Goal: Task Accomplishment & Management: Manage account settings

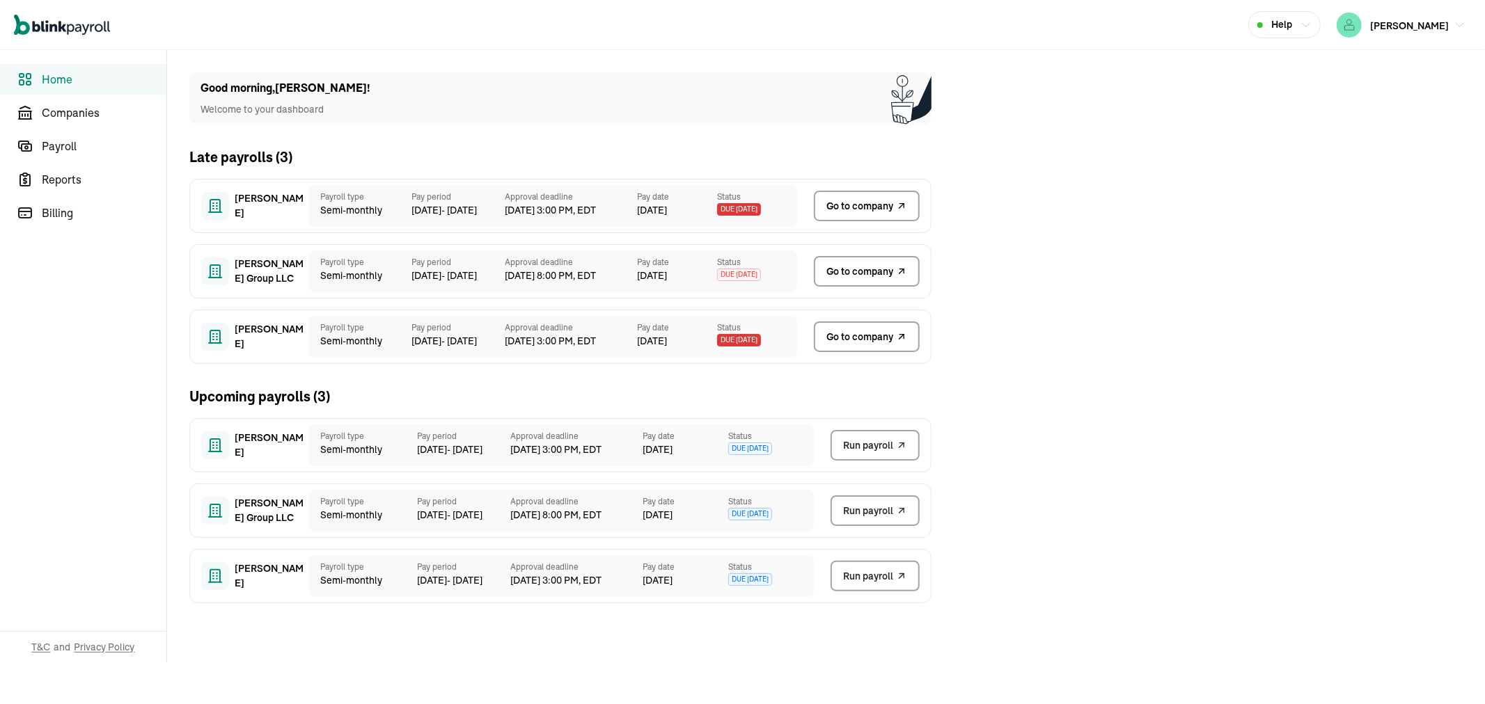
click at [846, 337] on span "Go to company" at bounding box center [859, 337] width 67 height 15
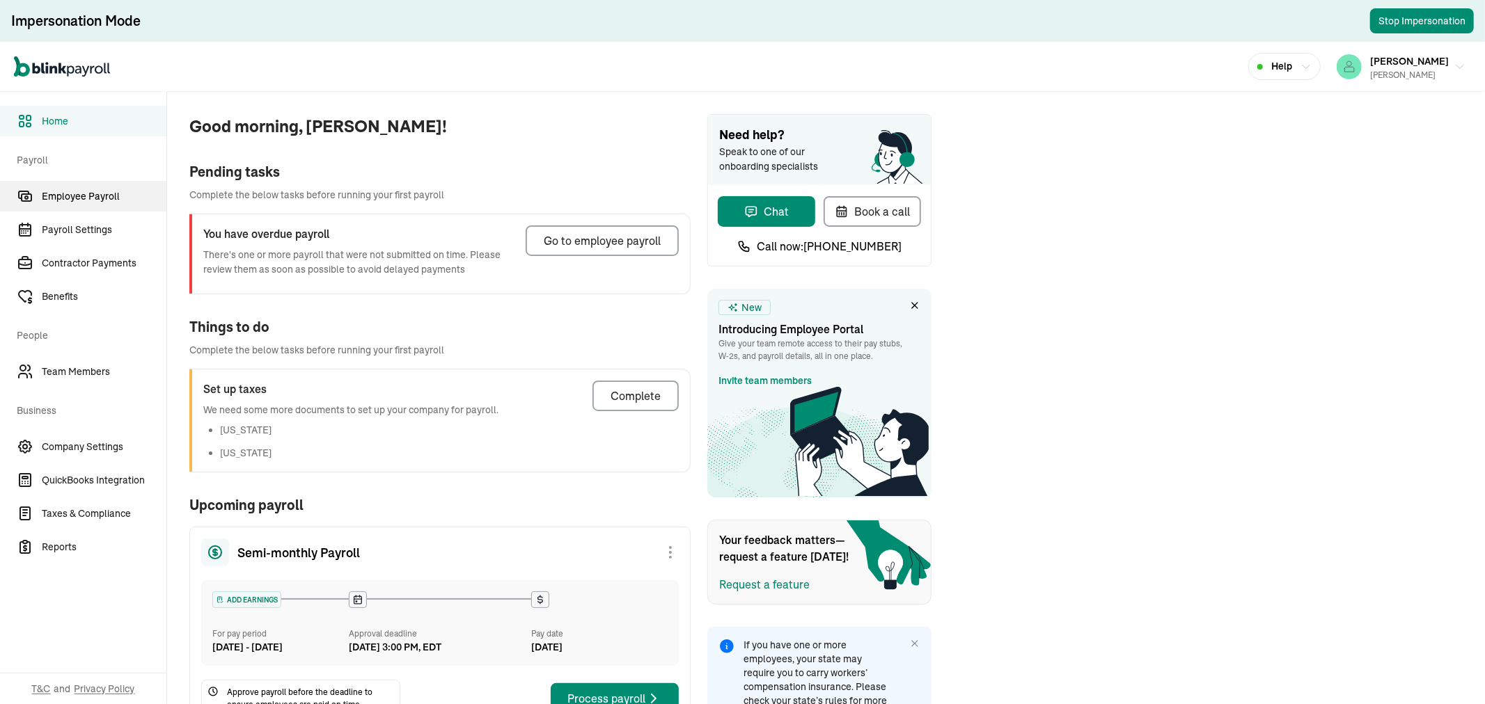
click at [89, 196] on span "Employee Payroll" at bounding box center [104, 196] width 125 height 15
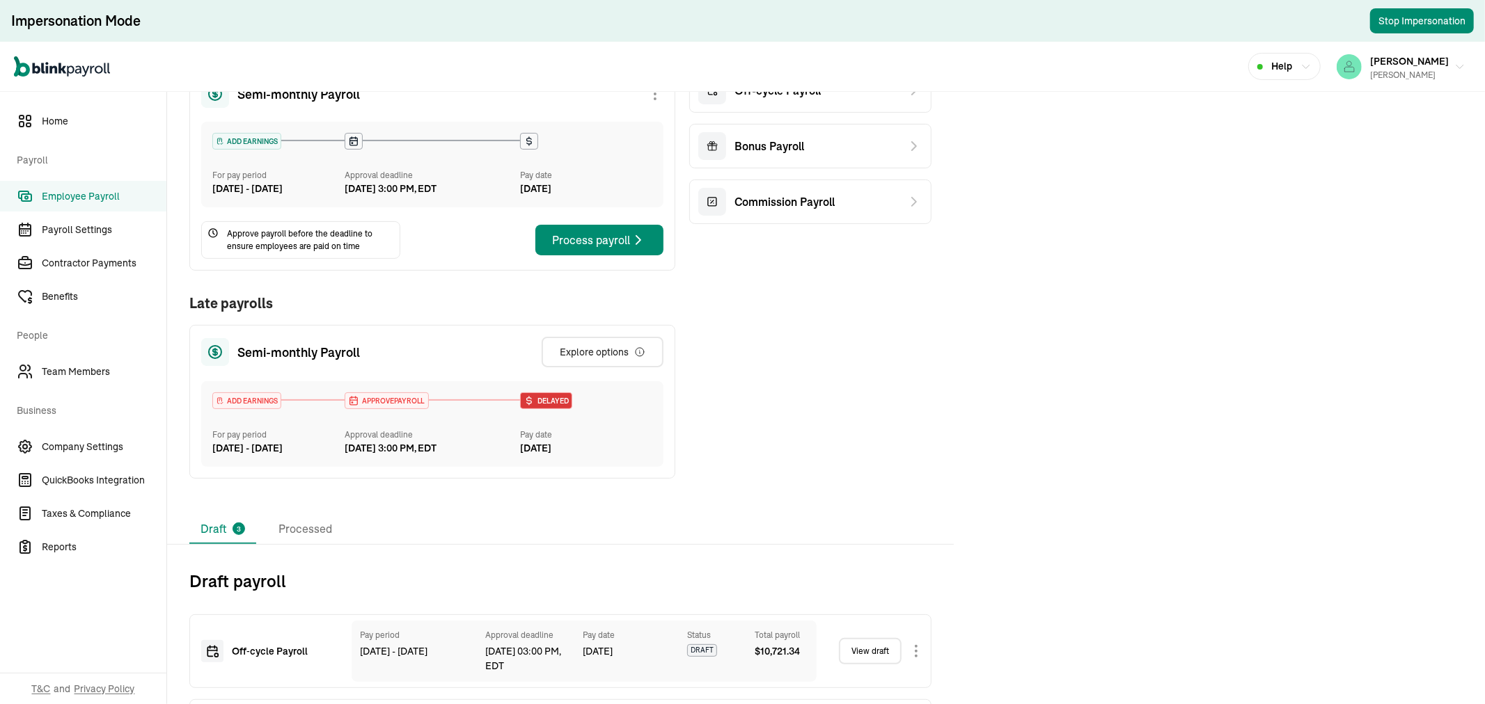
scroll to position [372, 0]
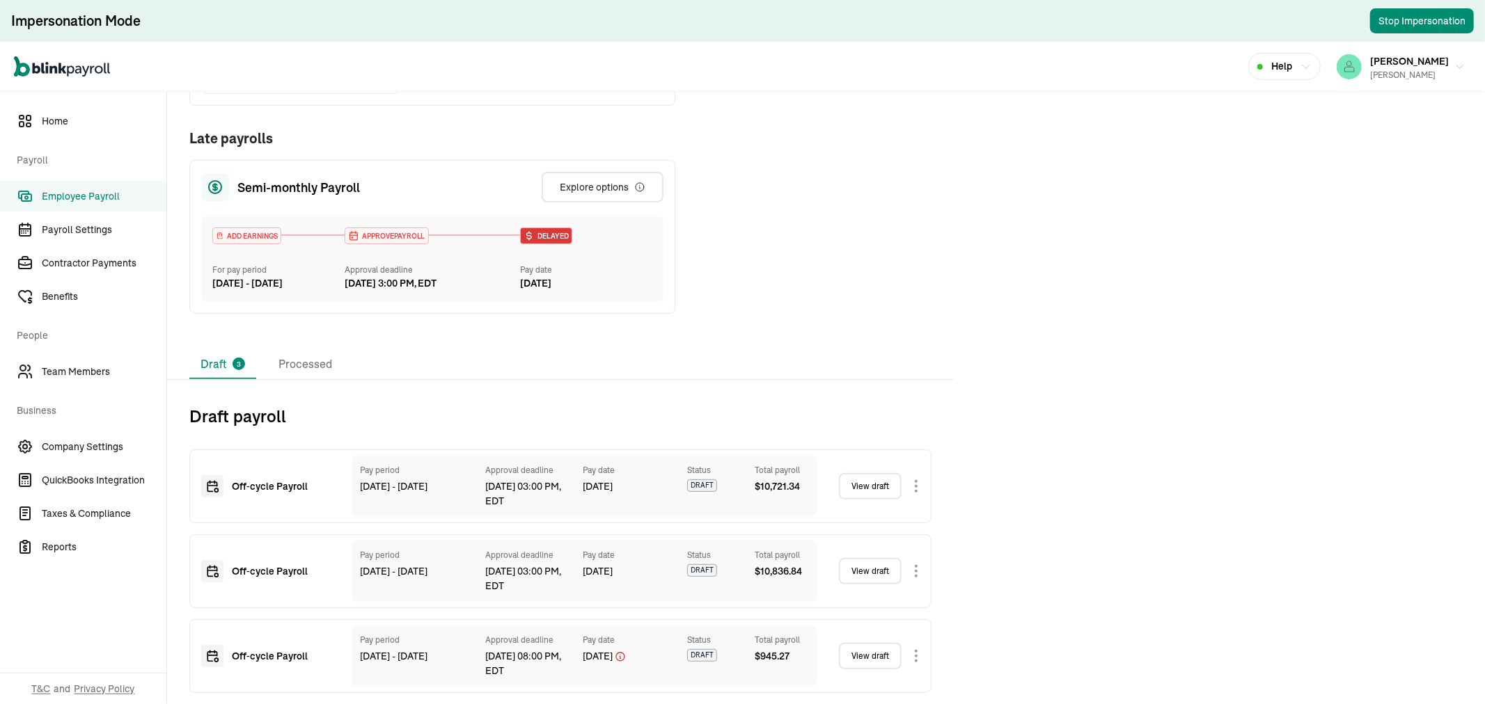
click at [878, 482] on link "View draft" at bounding box center [870, 486] width 63 height 26
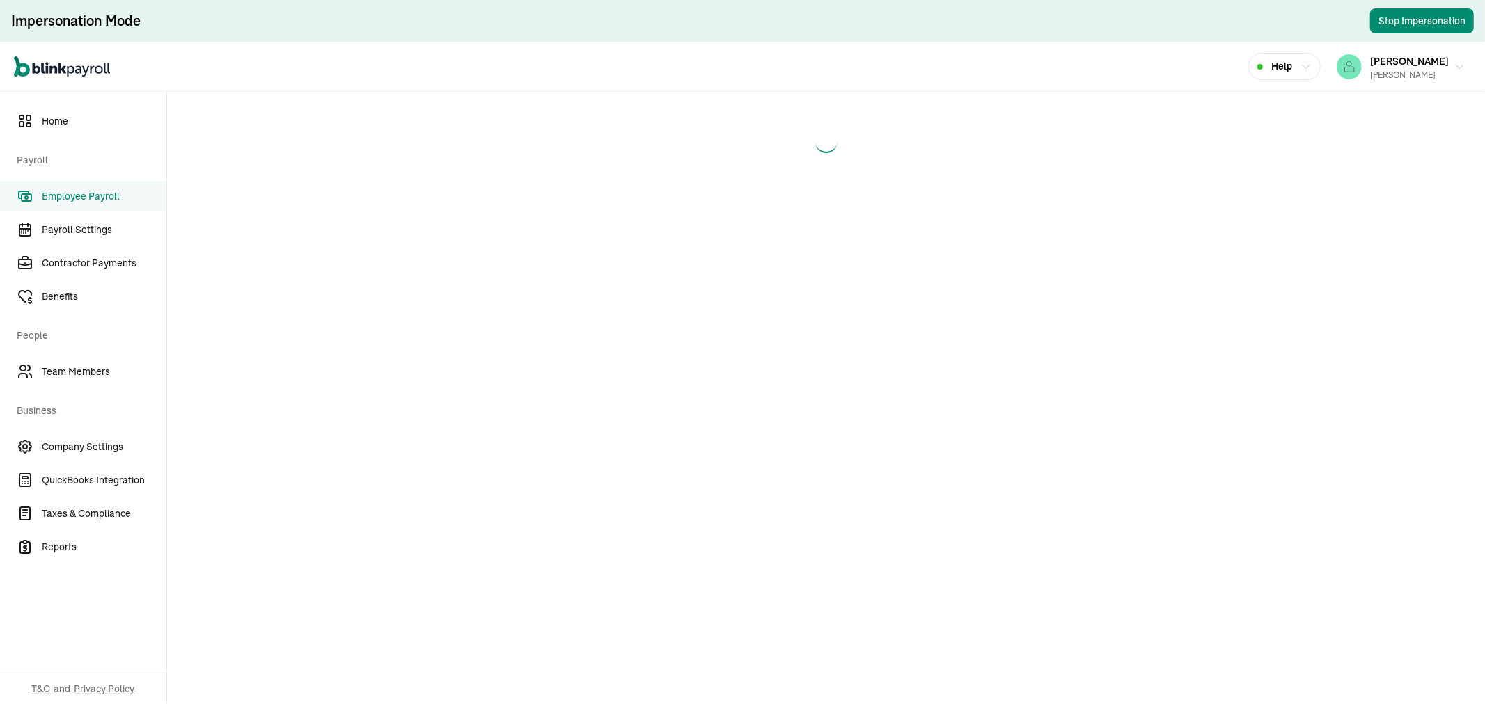
select select "manual"
select select "direct_deposit"
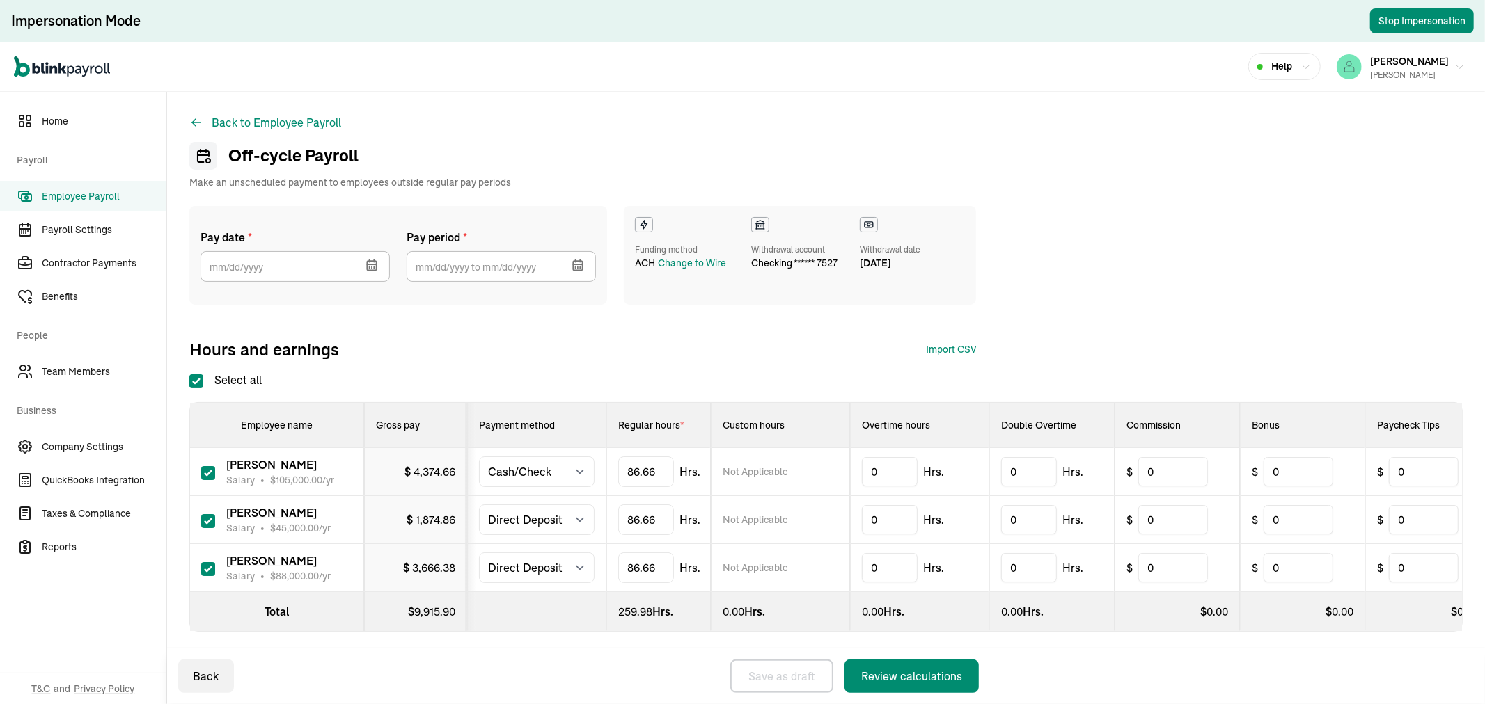
type input "[DATE] ~ [DATE]"
click at [373, 264] on icon "button" at bounding box center [371, 264] width 9 height 0
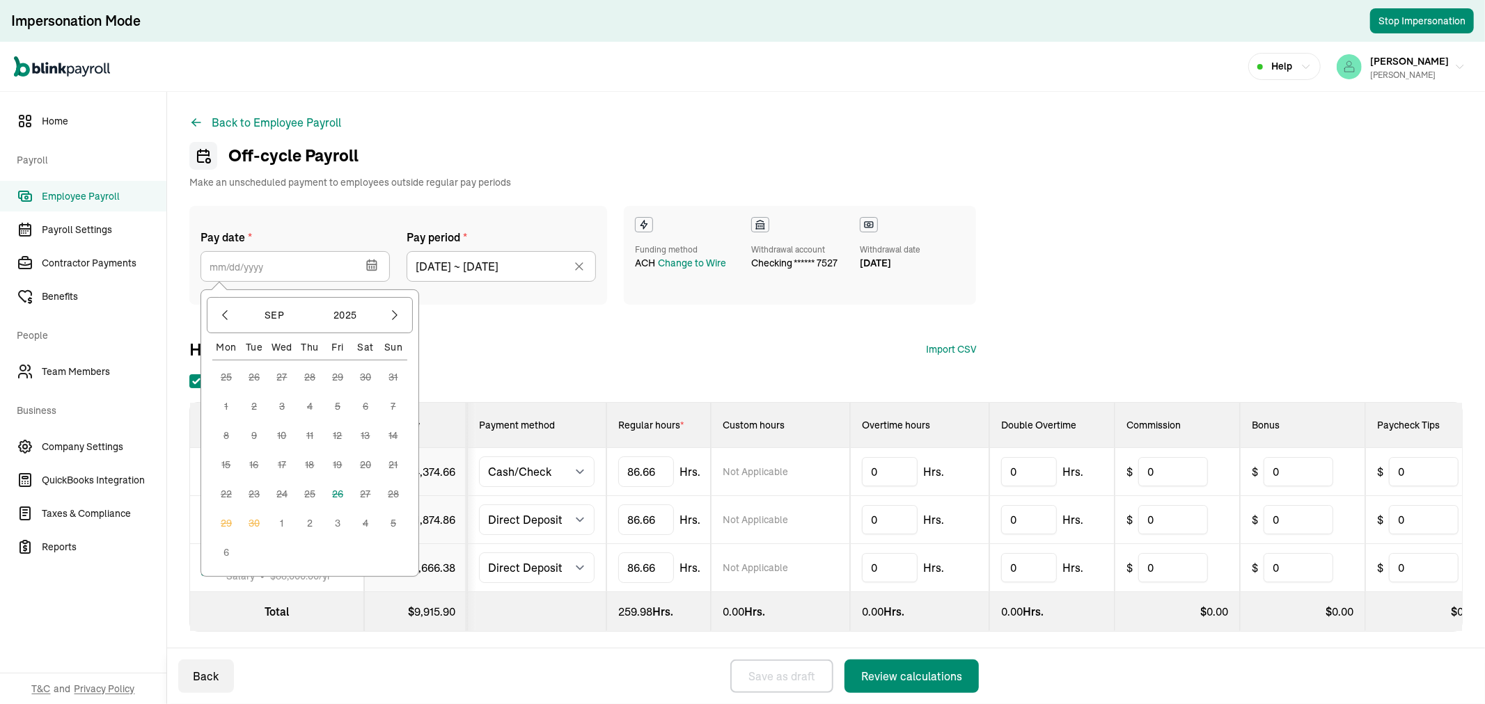
click at [284, 523] on button "1" at bounding box center [282, 523] width 28 height 28
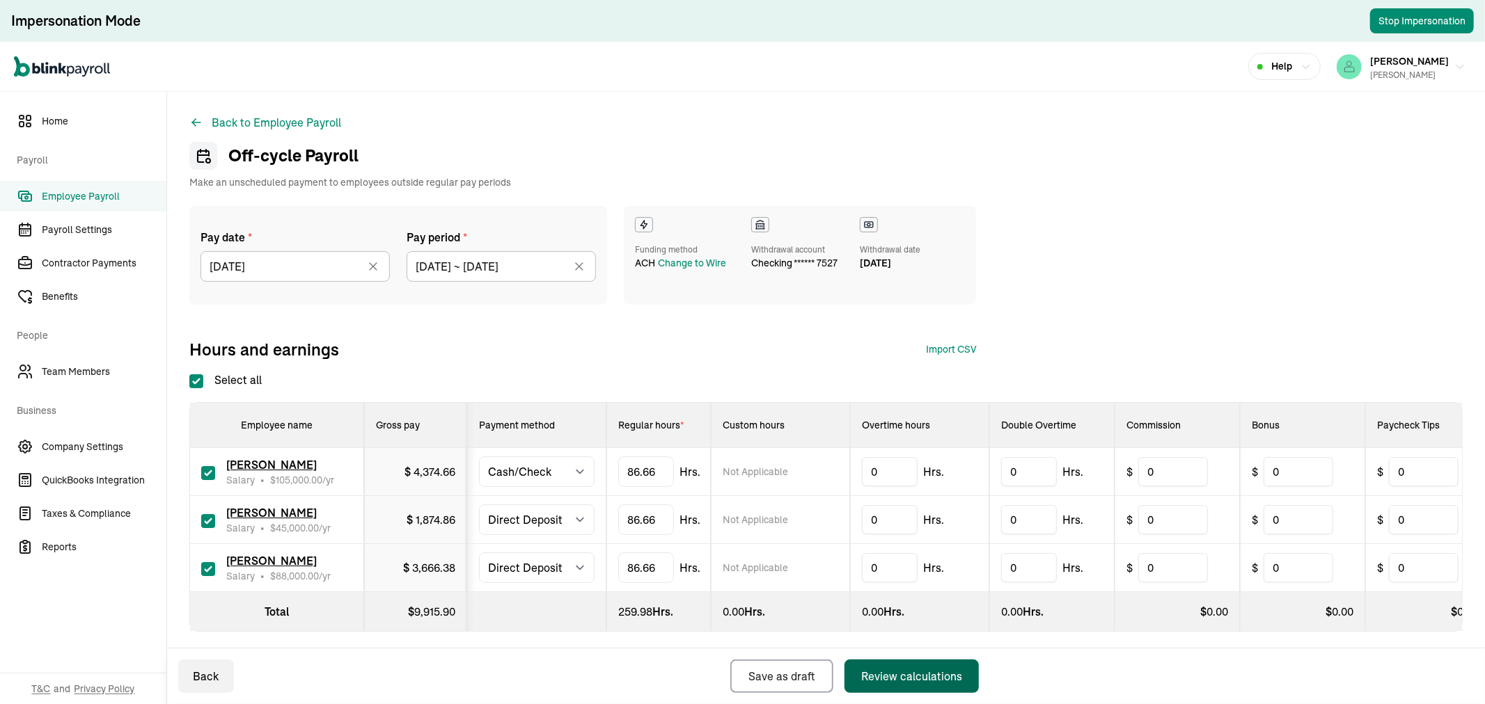
click at [902, 679] on div "Review calculations" at bounding box center [911, 676] width 101 height 17
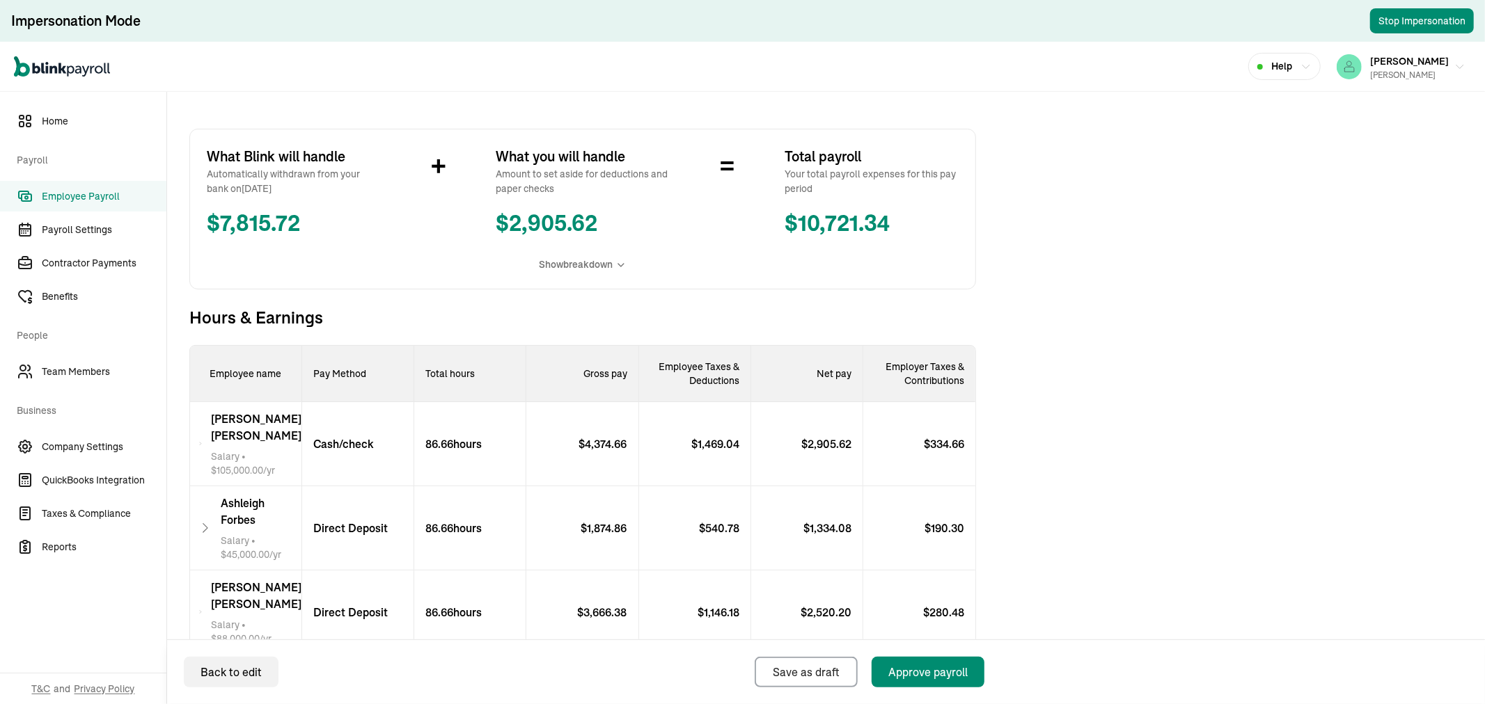
scroll to position [309, 0]
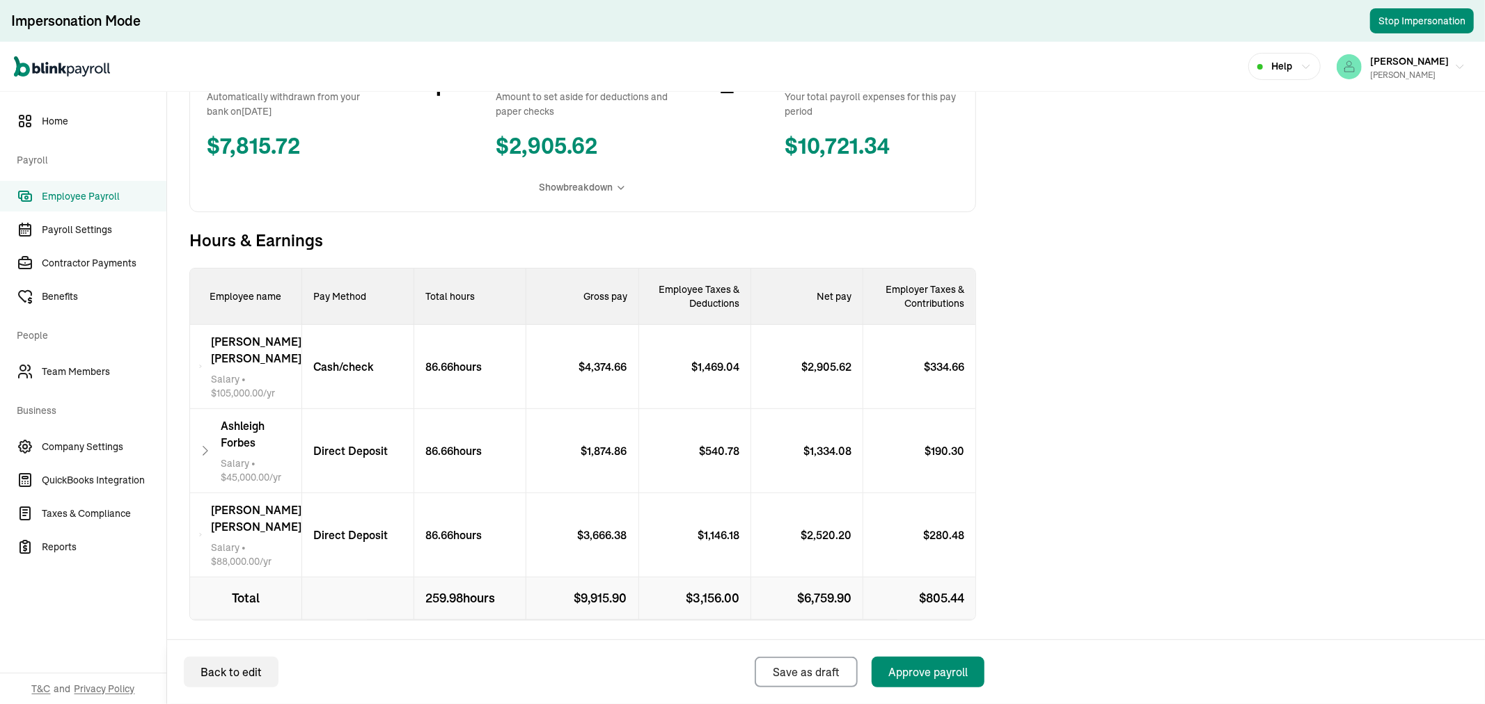
click at [270, 346] on span "[PERSON_NAME]" at bounding box center [256, 349] width 90 height 33
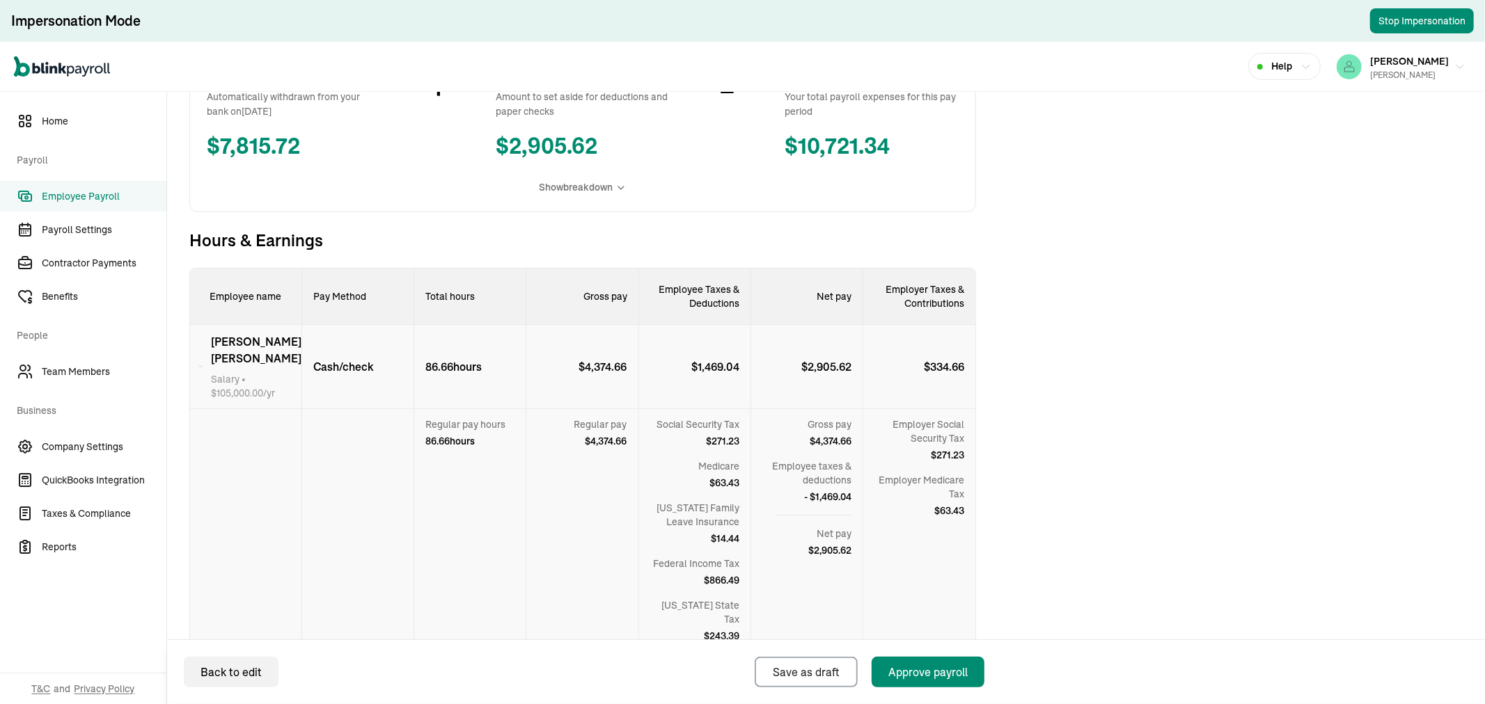
click at [270, 346] on span "[PERSON_NAME]" at bounding box center [256, 349] width 90 height 33
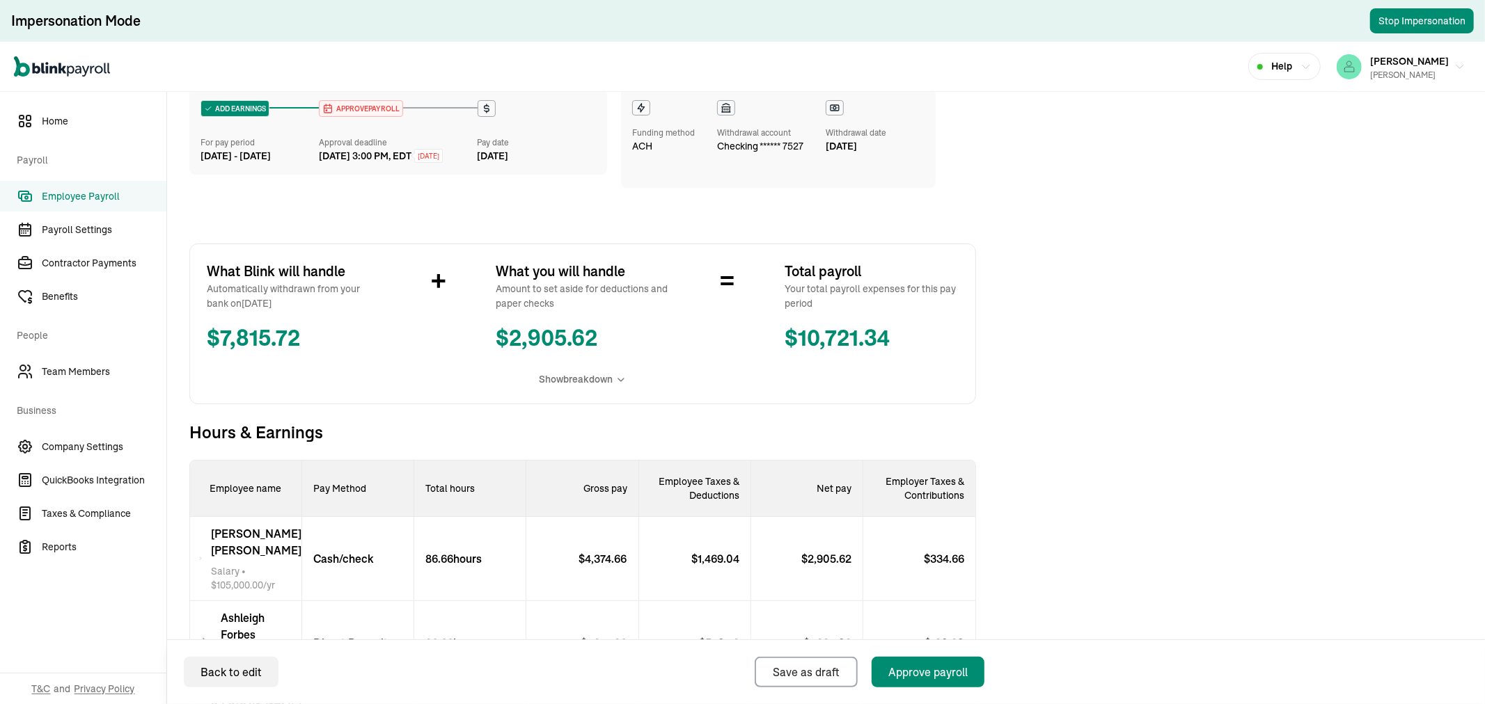
scroll to position [0, 0]
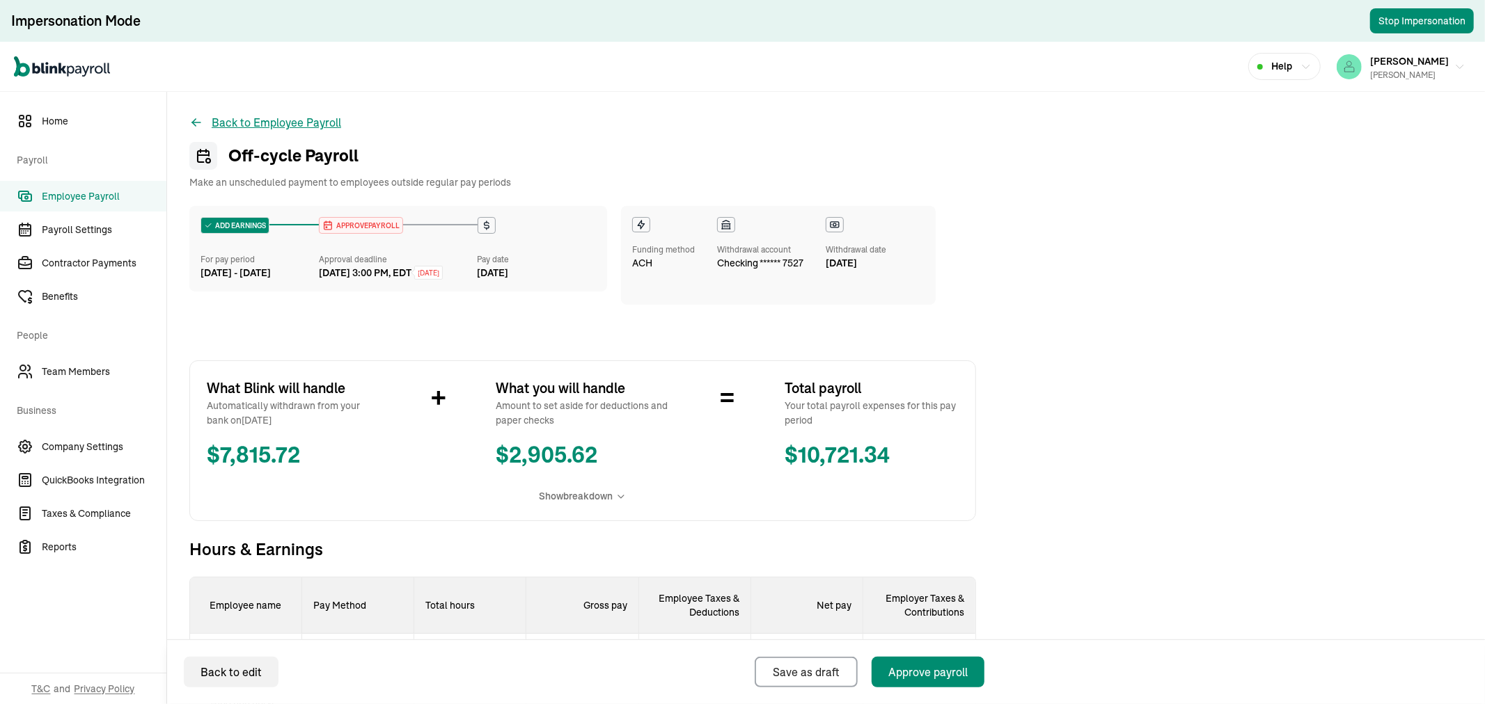
click at [204, 122] on button "Back to Employee Payroll" at bounding box center [265, 122] width 152 height 17
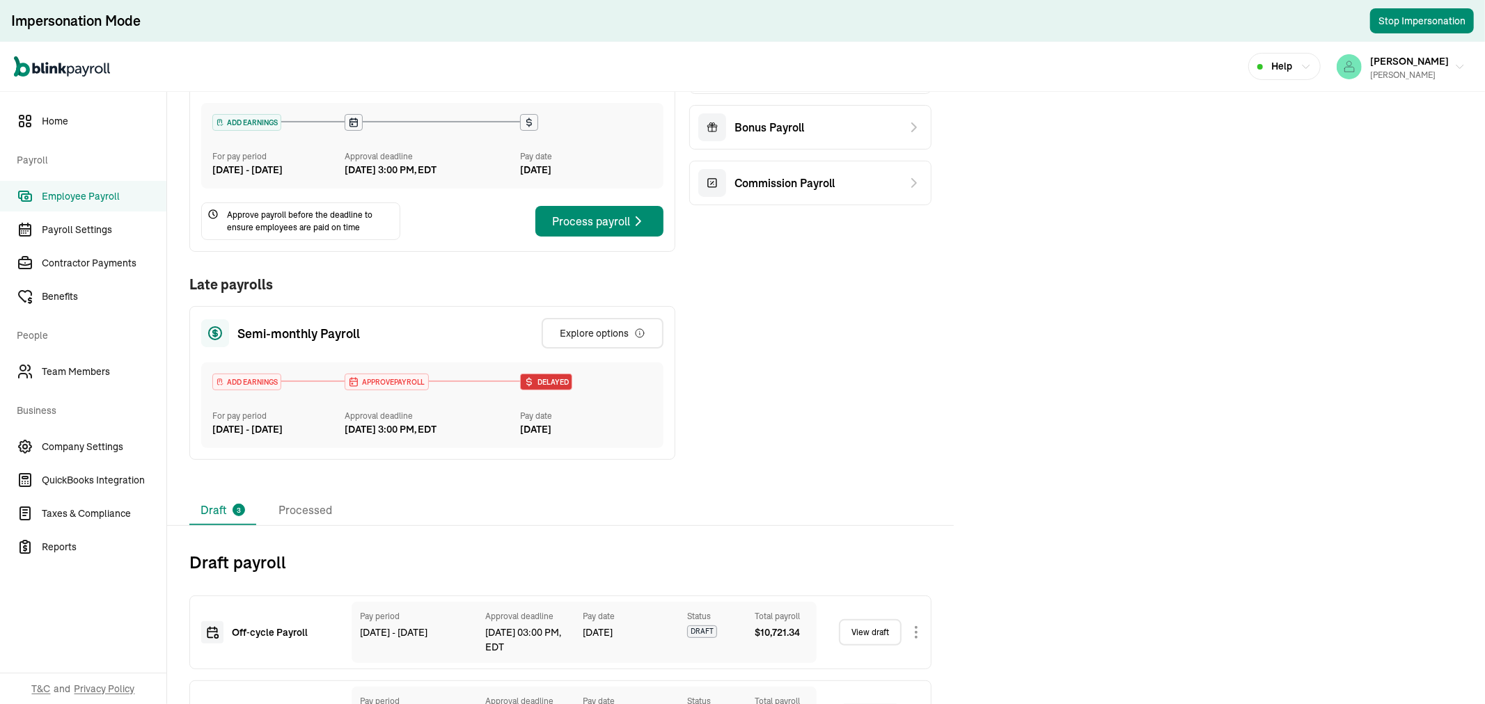
scroll to position [372, 0]
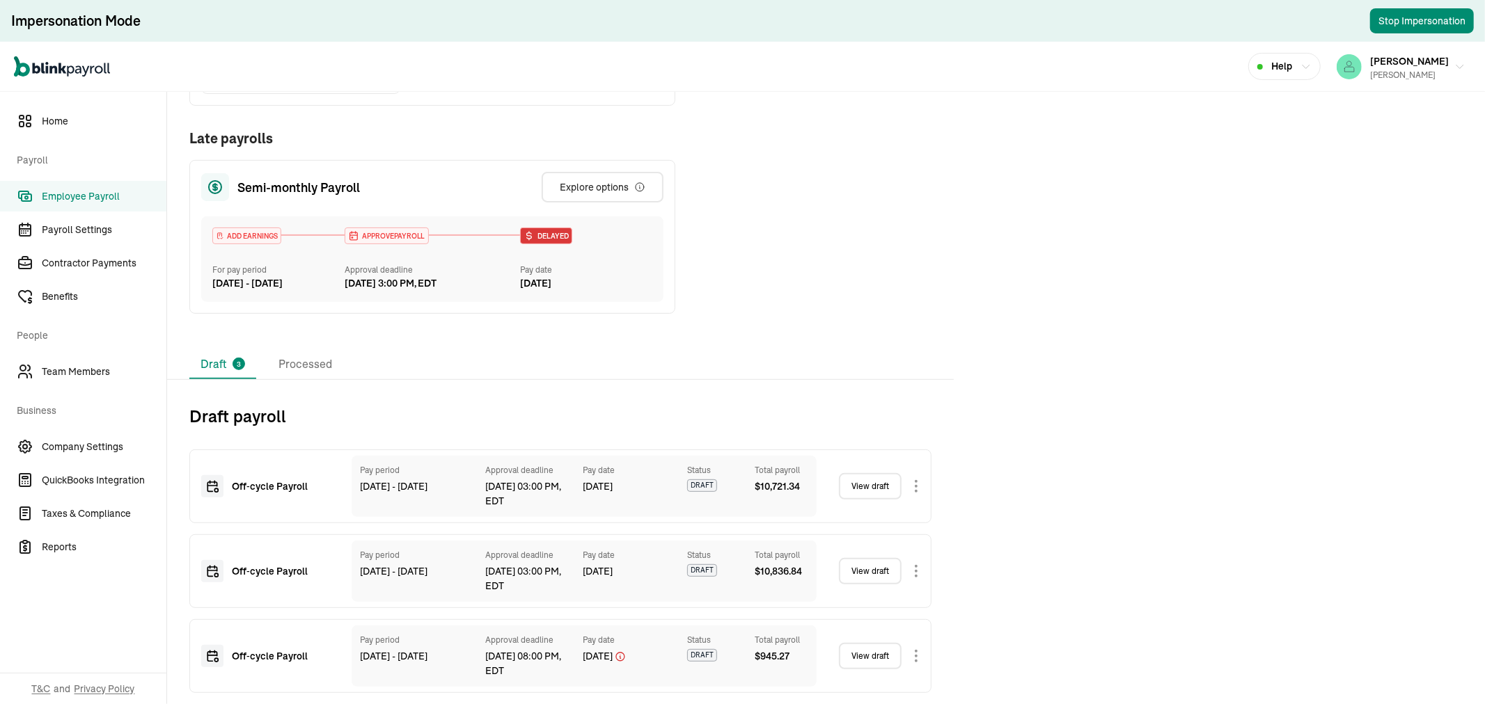
click at [866, 489] on link "View draft" at bounding box center [870, 486] width 63 height 26
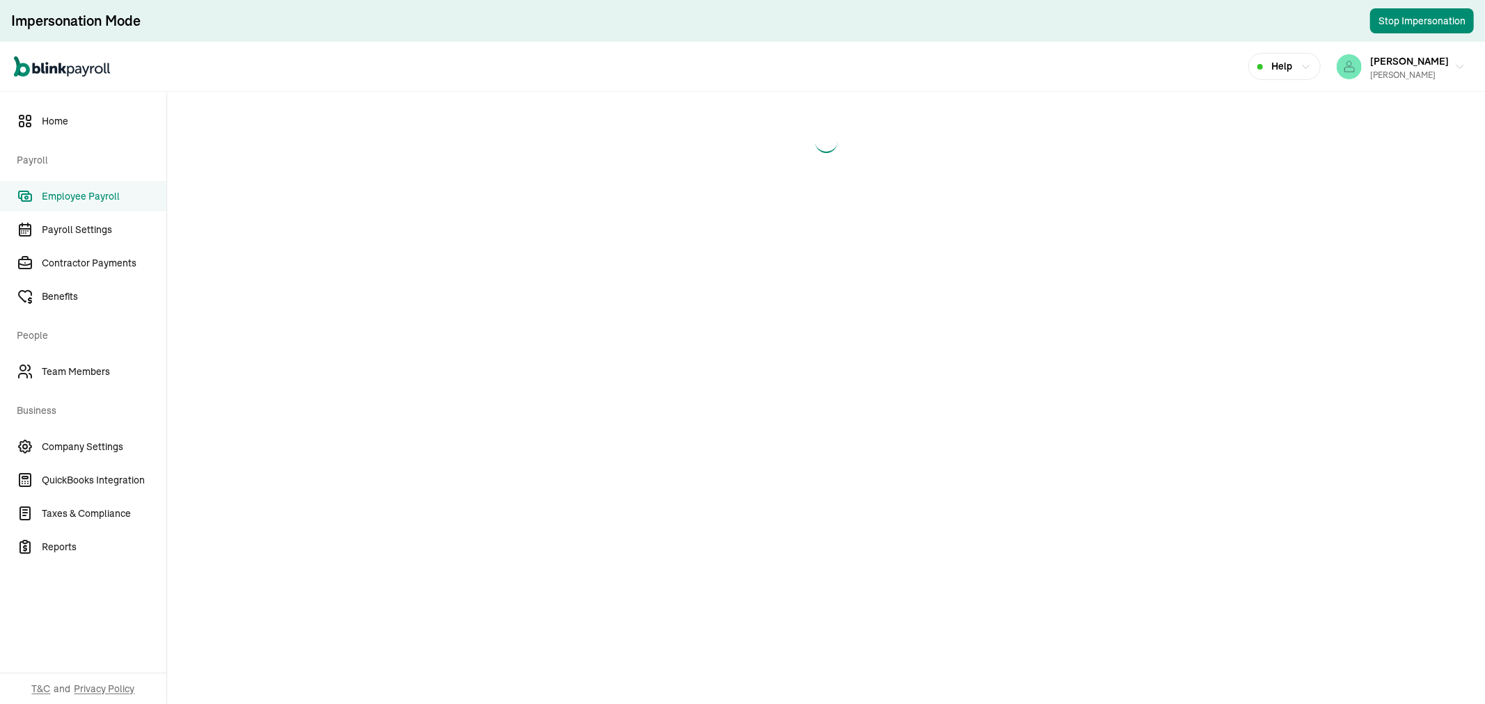
select select "manual"
select select "direct_deposit"
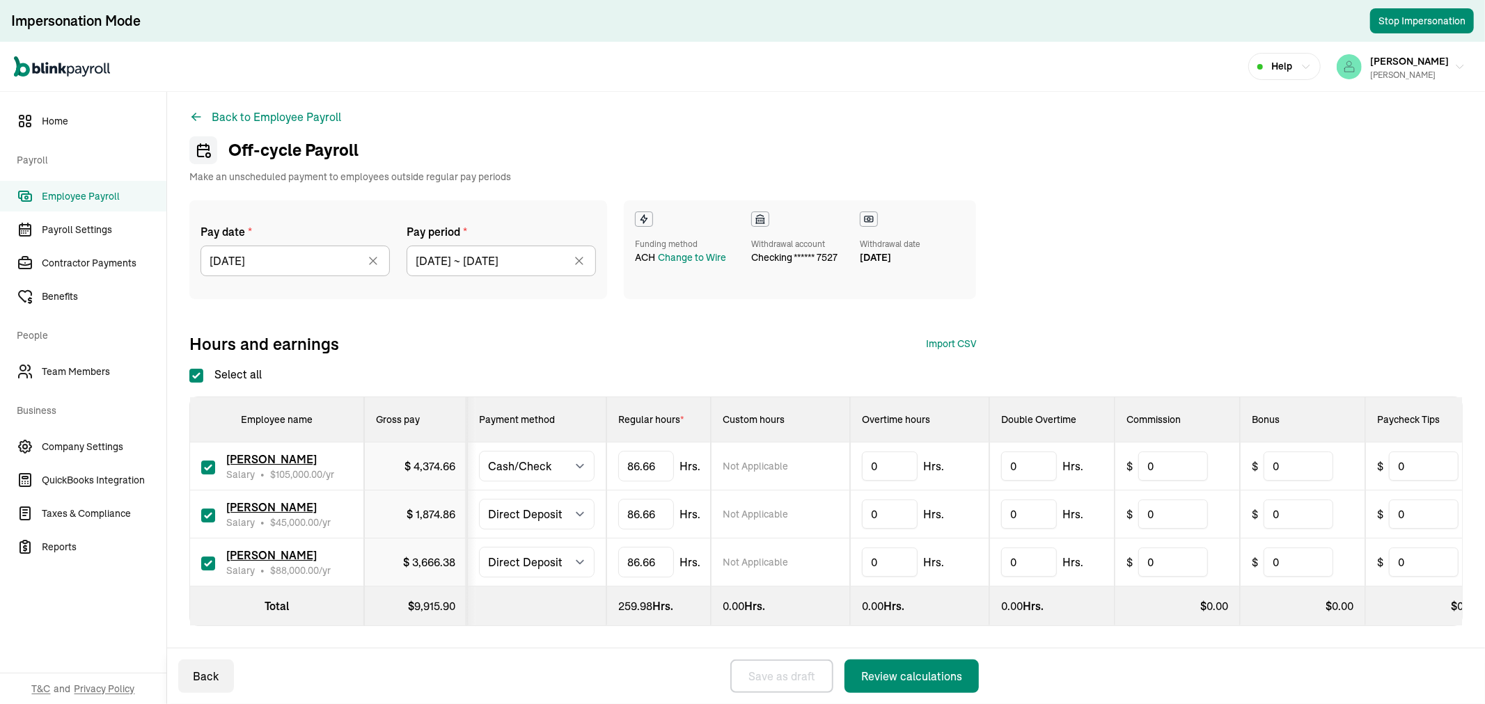
scroll to position [17, 0]
click at [534, 451] on select "Select method Direct Deposit Cash/Check" at bounding box center [537, 466] width 116 height 31
select select "direct_deposit"
click at [479, 451] on select "Select method Direct Deposit Cash/Check" at bounding box center [537, 466] width 116 height 31
click at [901, 664] on button "Review calculations" at bounding box center [911, 676] width 134 height 33
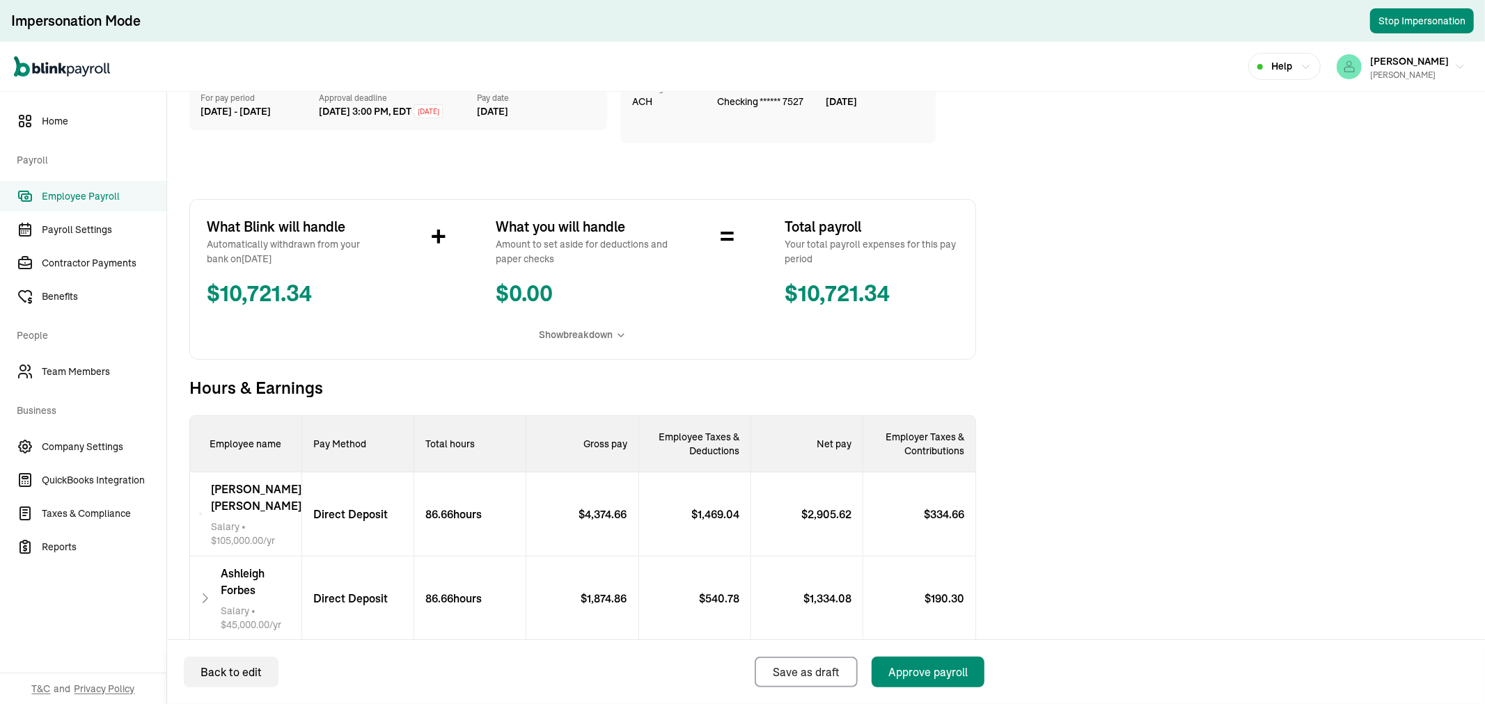
scroll to position [321, 0]
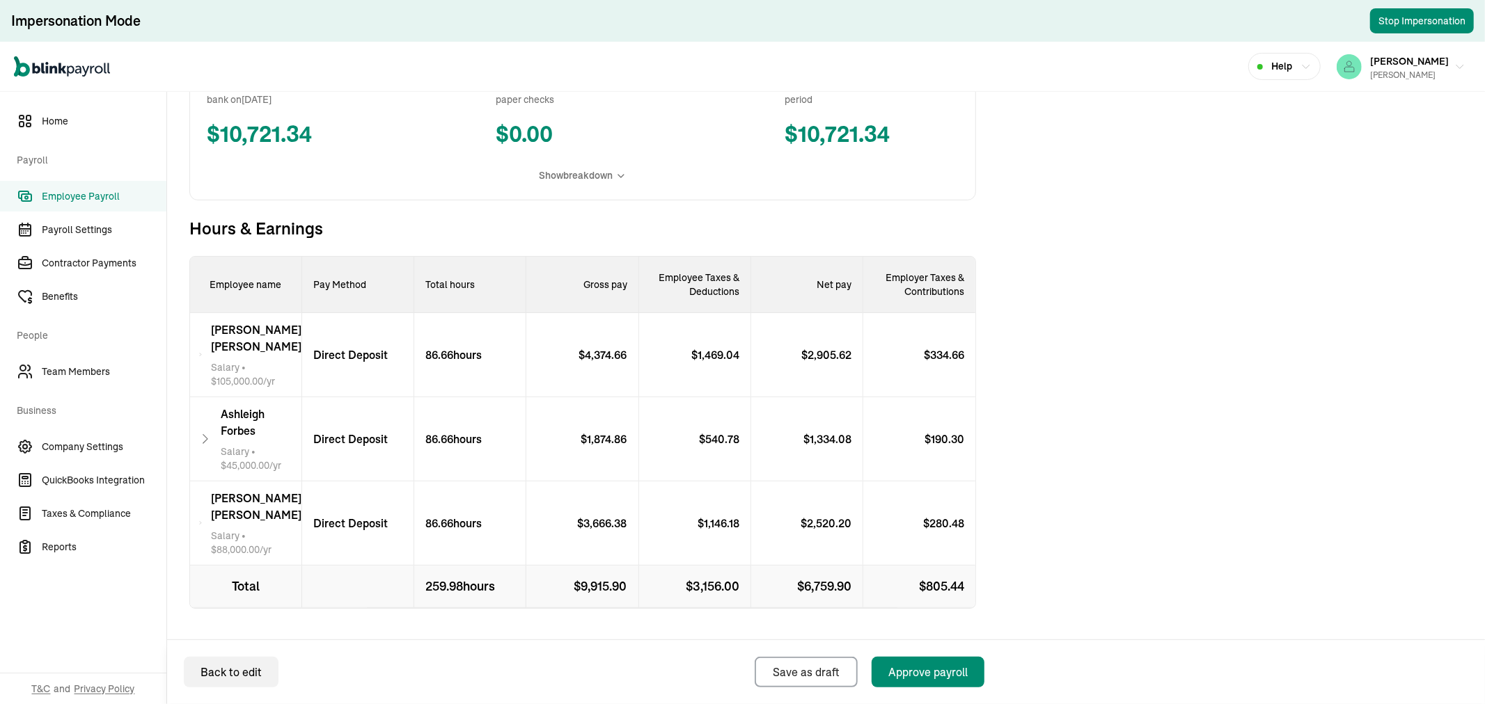
click at [108, 191] on span "Employee Payroll" at bounding box center [104, 196] width 125 height 15
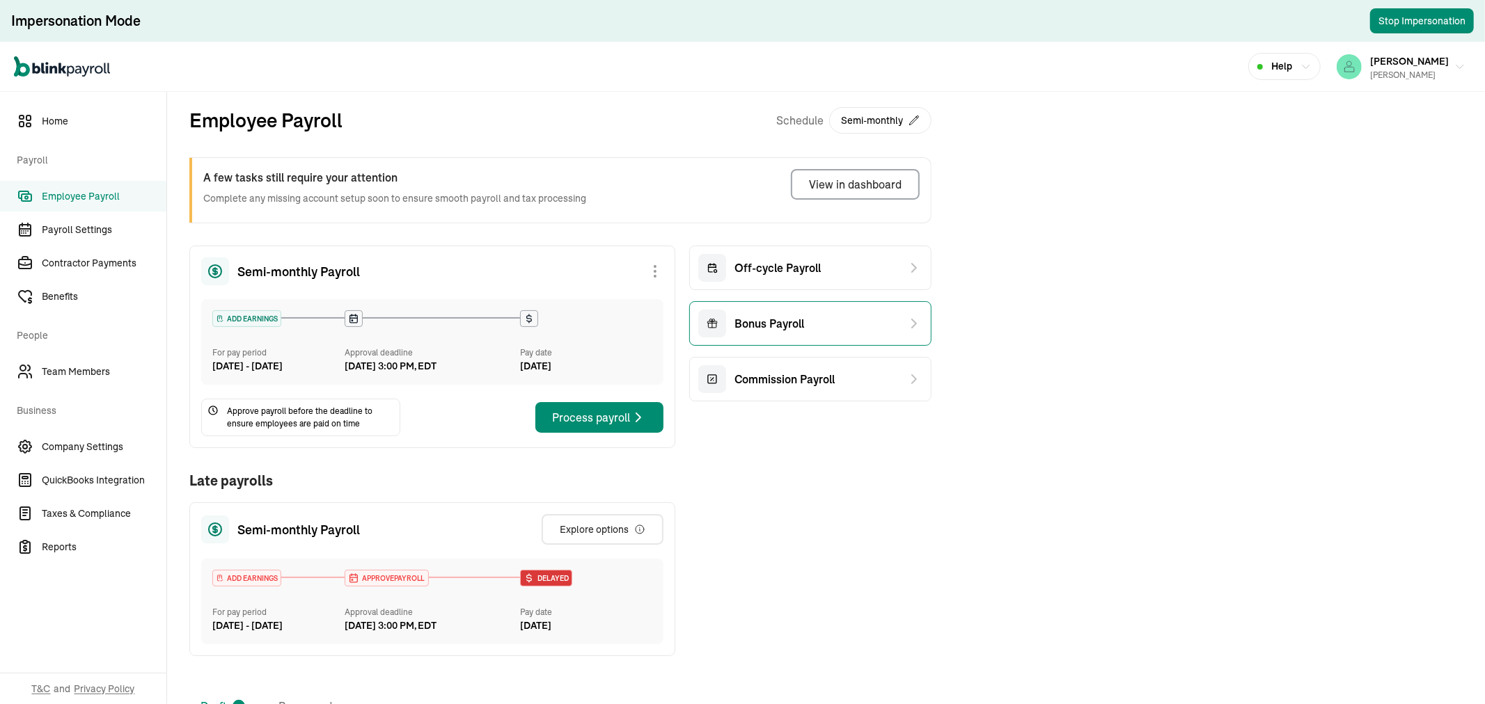
click at [845, 320] on div "Bonus Payroll" at bounding box center [810, 323] width 242 height 45
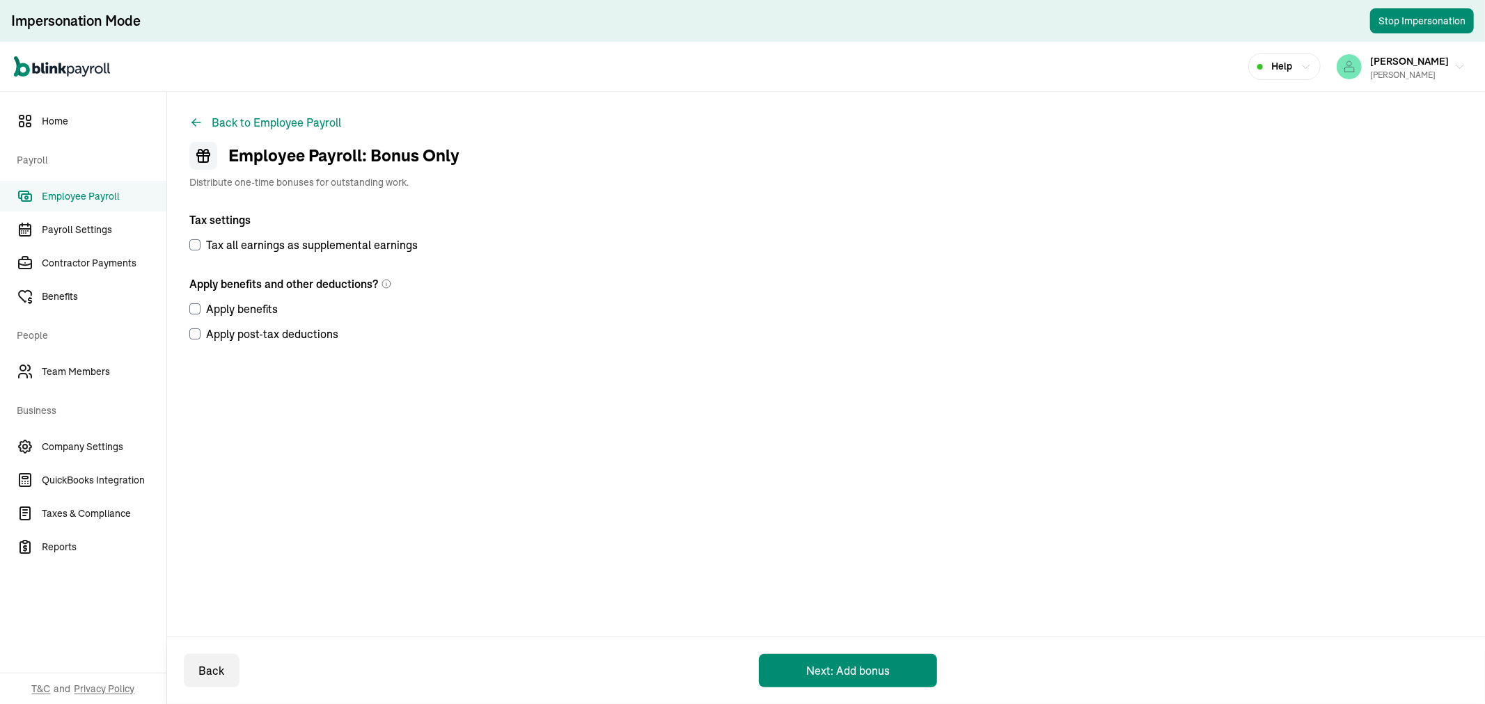
click at [199, 307] on input "Apply benefits" at bounding box center [194, 308] width 11 height 11
checkbox input "true"
click at [182, 335] on div "Back to Employee Payroll Employee Payroll: Bonus Only Distribute one-time bonus…" at bounding box center [826, 263] width 1318 height 342
click at [192, 335] on input "Apply post-tax deductions" at bounding box center [194, 334] width 11 height 11
checkbox input "true"
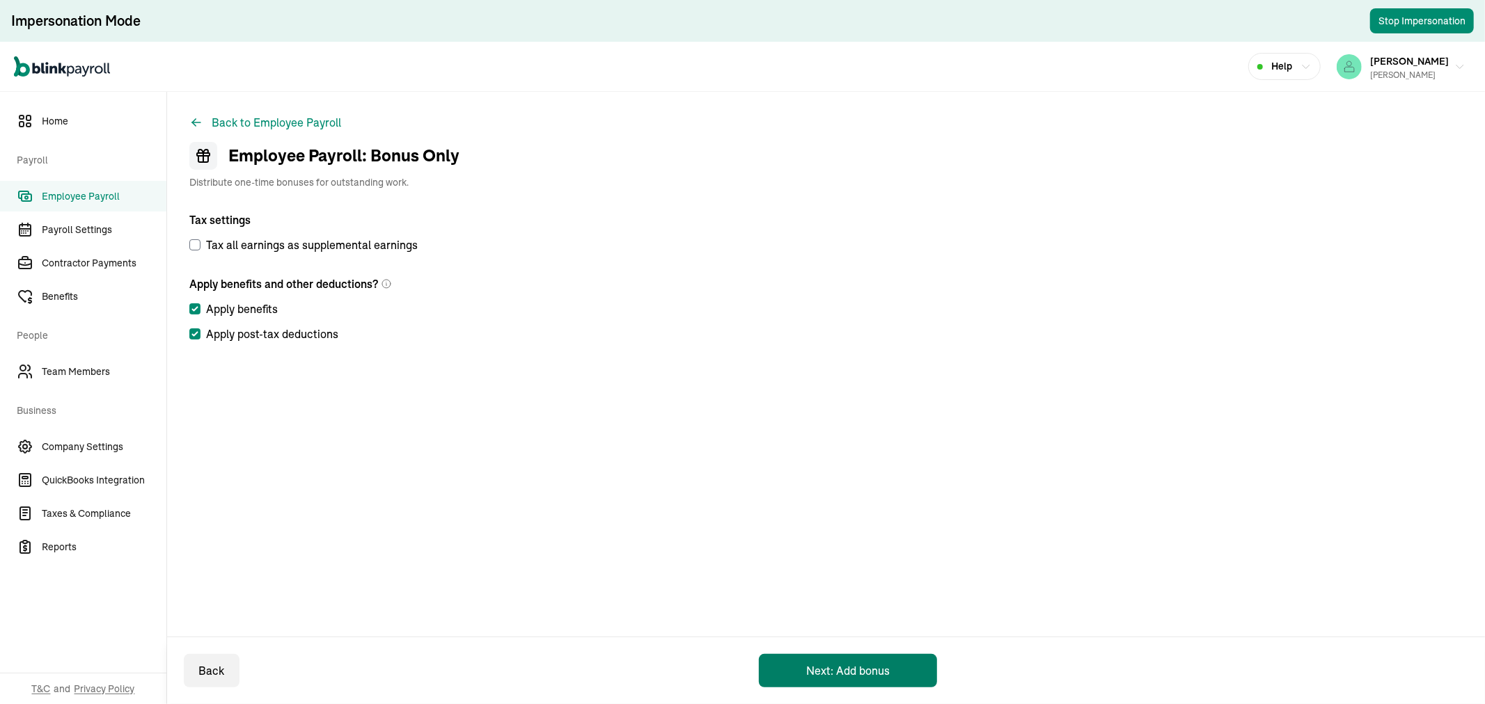
click at [818, 660] on button "Next: Add bonus" at bounding box center [848, 670] width 178 height 33
select select "direct_deposit"
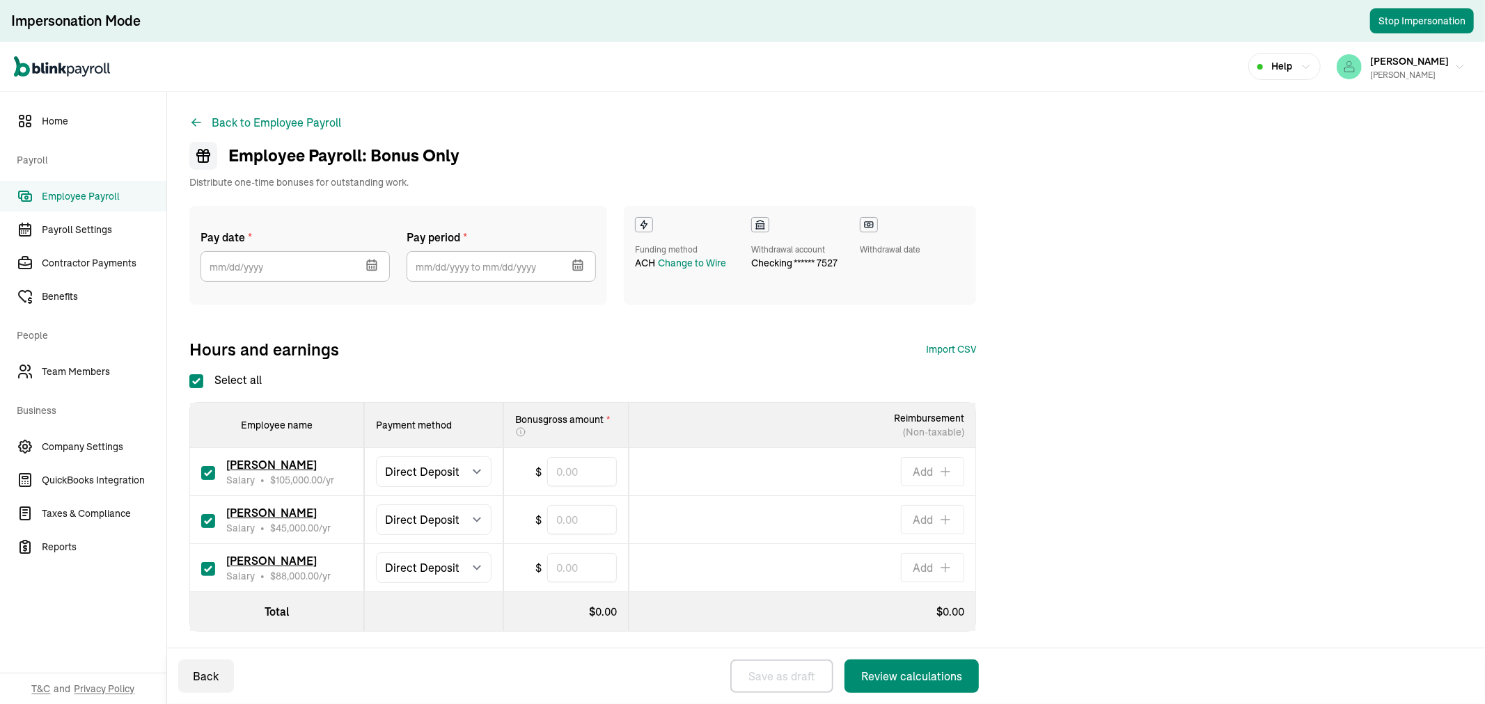
click at [212, 472] on input "checkbox" at bounding box center [208, 473] width 14 height 14
checkbox input "false"
click at [209, 519] on input "checkbox" at bounding box center [208, 521] width 14 height 14
checkbox input "false"
click at [582, 569] on input "text" at bounding box center [582, 567] width 70 height 29
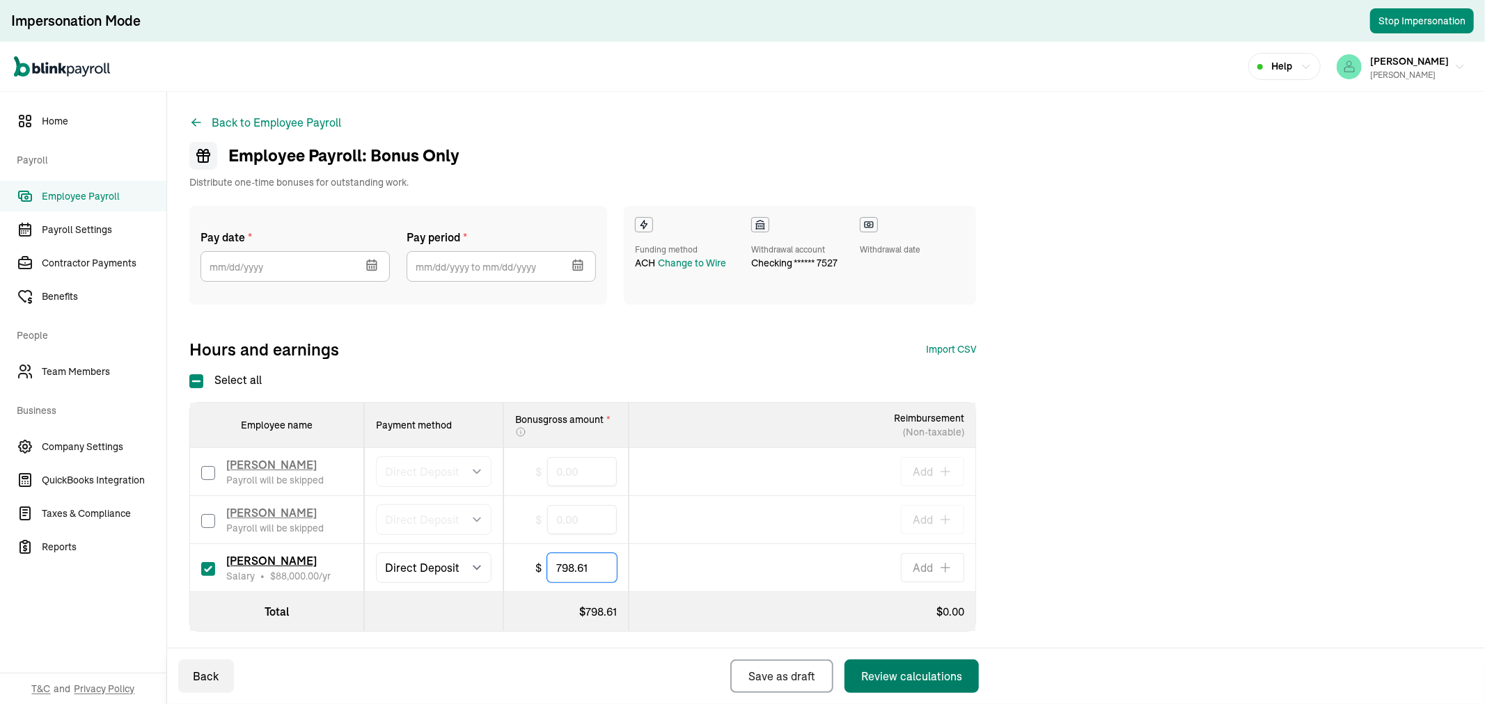
type input "798.61"
click at [931, 666] on button "Review calculations" at bounding box center [911, 676] width 134 height 33
click at [367, 259] on icon "button" at bounding box center [372, 255] width 14 height 14
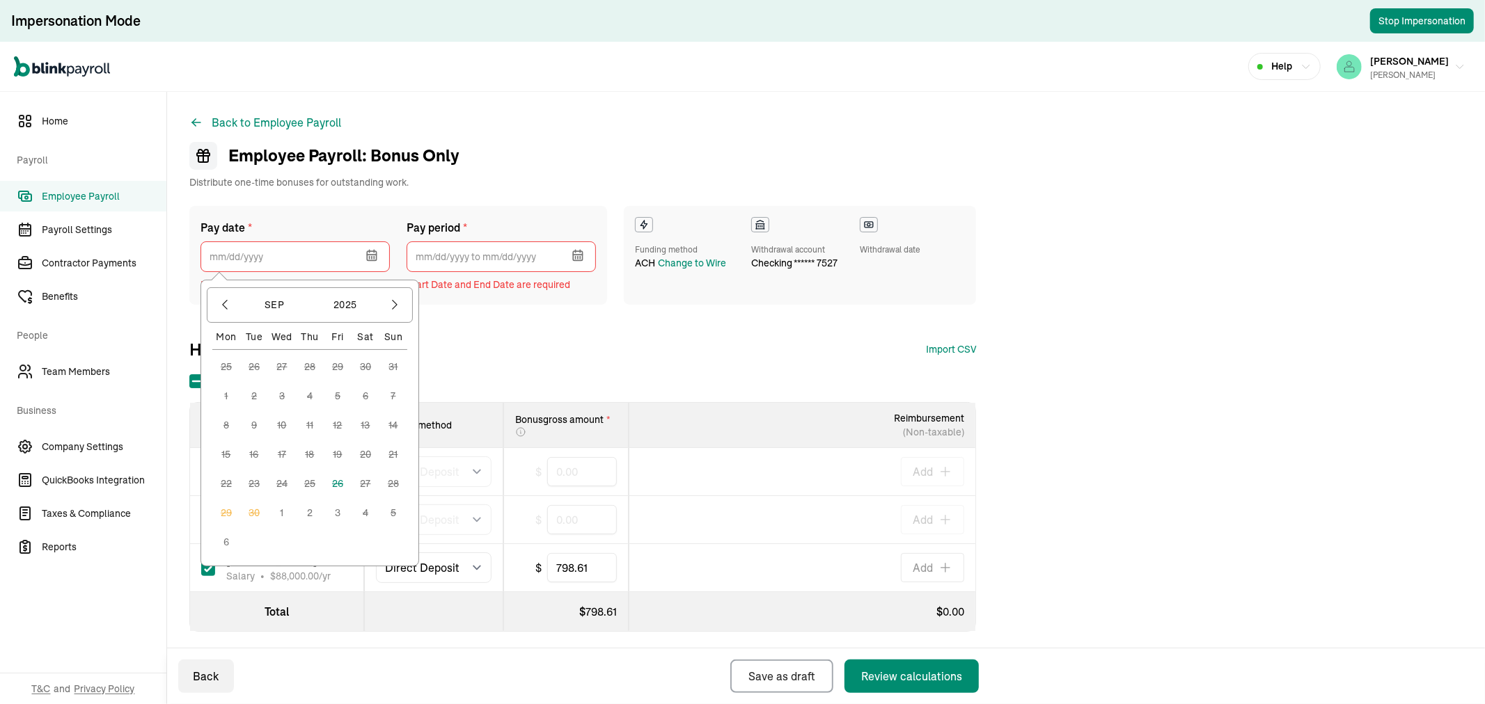
click at [277, 513] on button "1" at bounding box center [282, 513] width 28 height 28
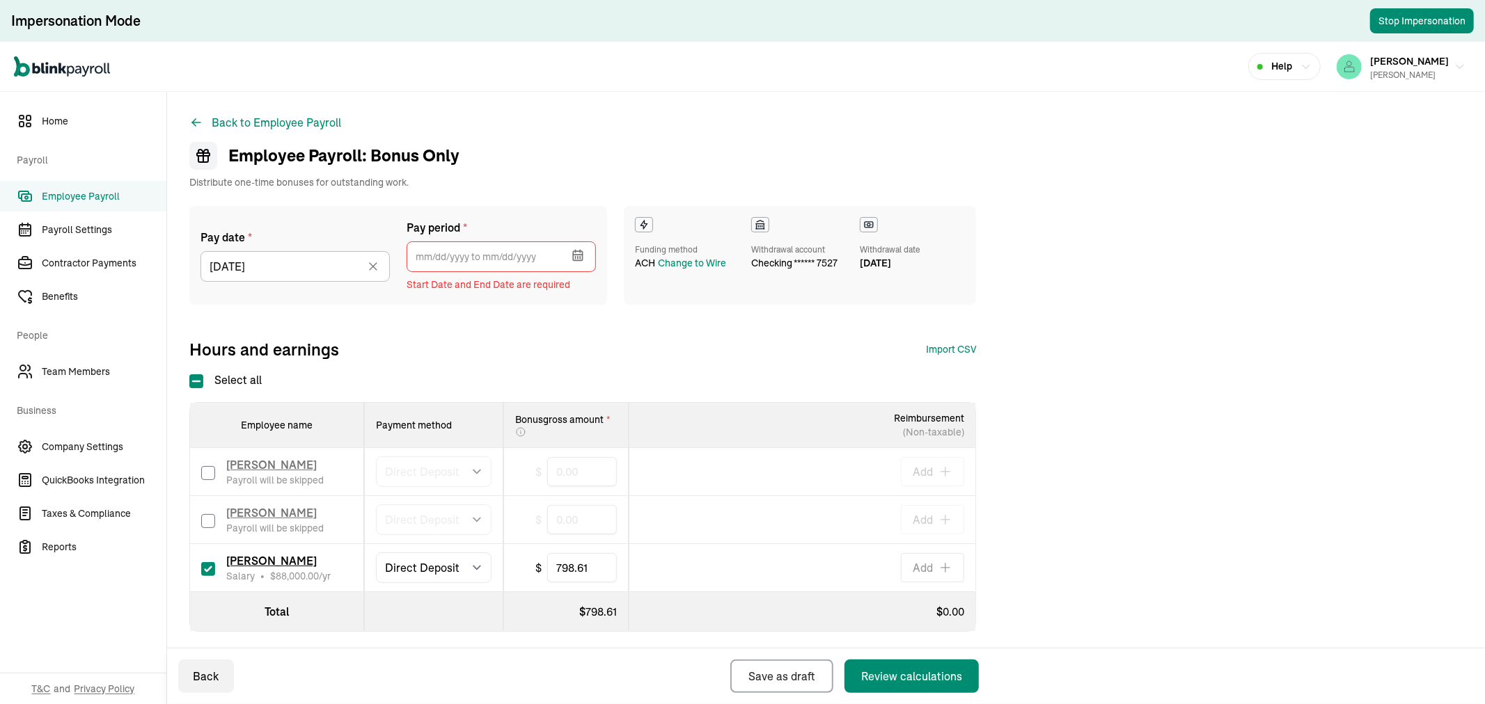
click at [581, 258] on icon "button" at bounding box center [578, 255] width 14 height 14
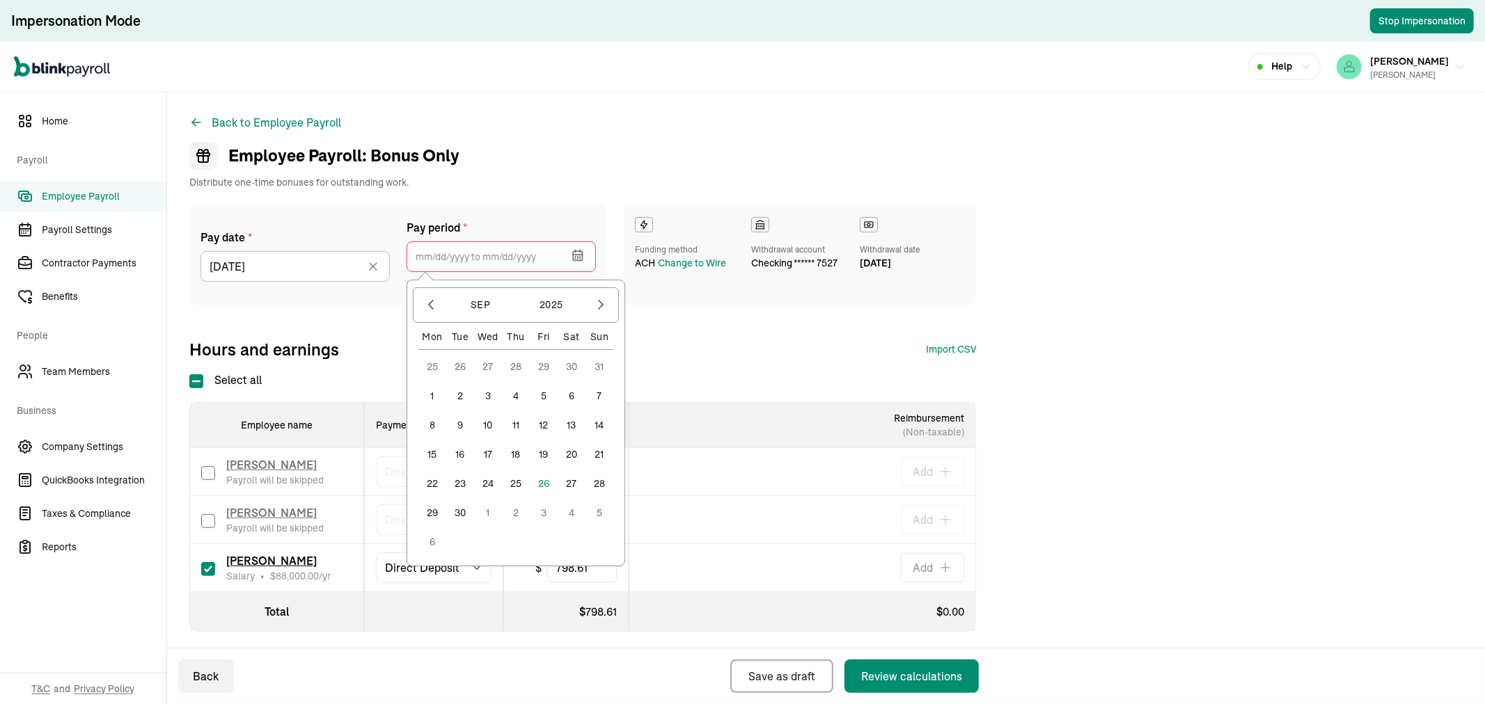
click at [516, 425] on button "11" at bounding box center [516, 425] width 28 height 28
click at [488, 482] on button "24" at bounding box center [488, 484] width 28 height 28
type input "[DATE] ~ [DATE]"
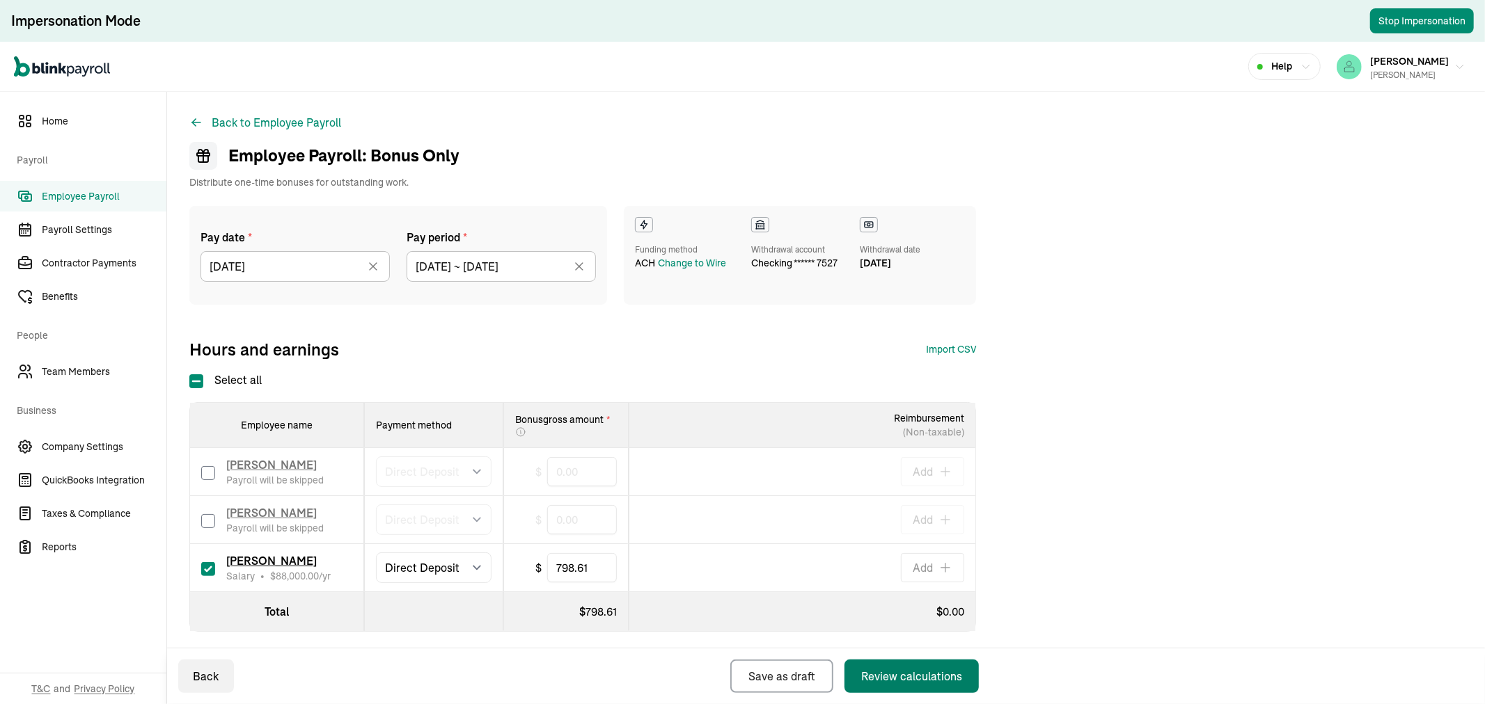
click at [876, 674] on div "Review calculations" at bounding box center [911, 676] width 101 height 17
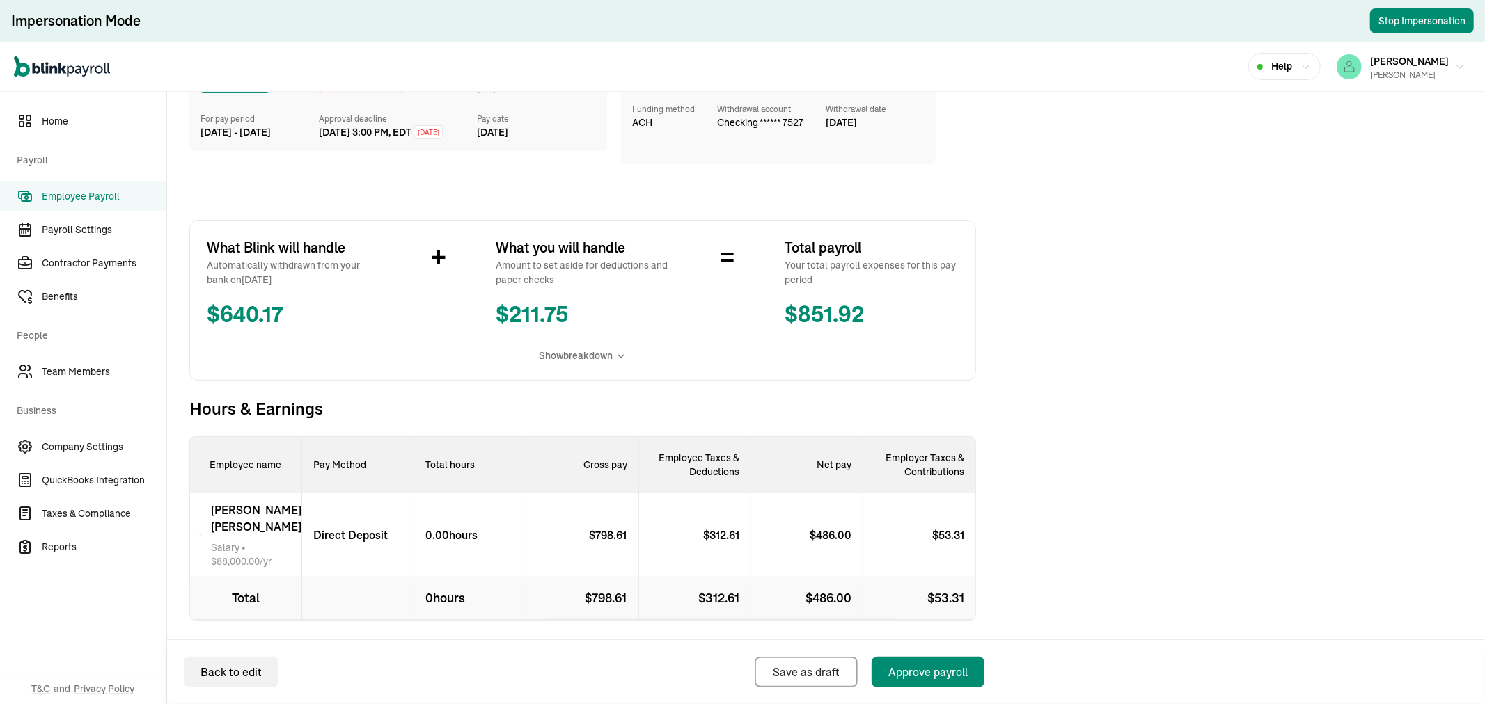
scroll to position [155, 0]
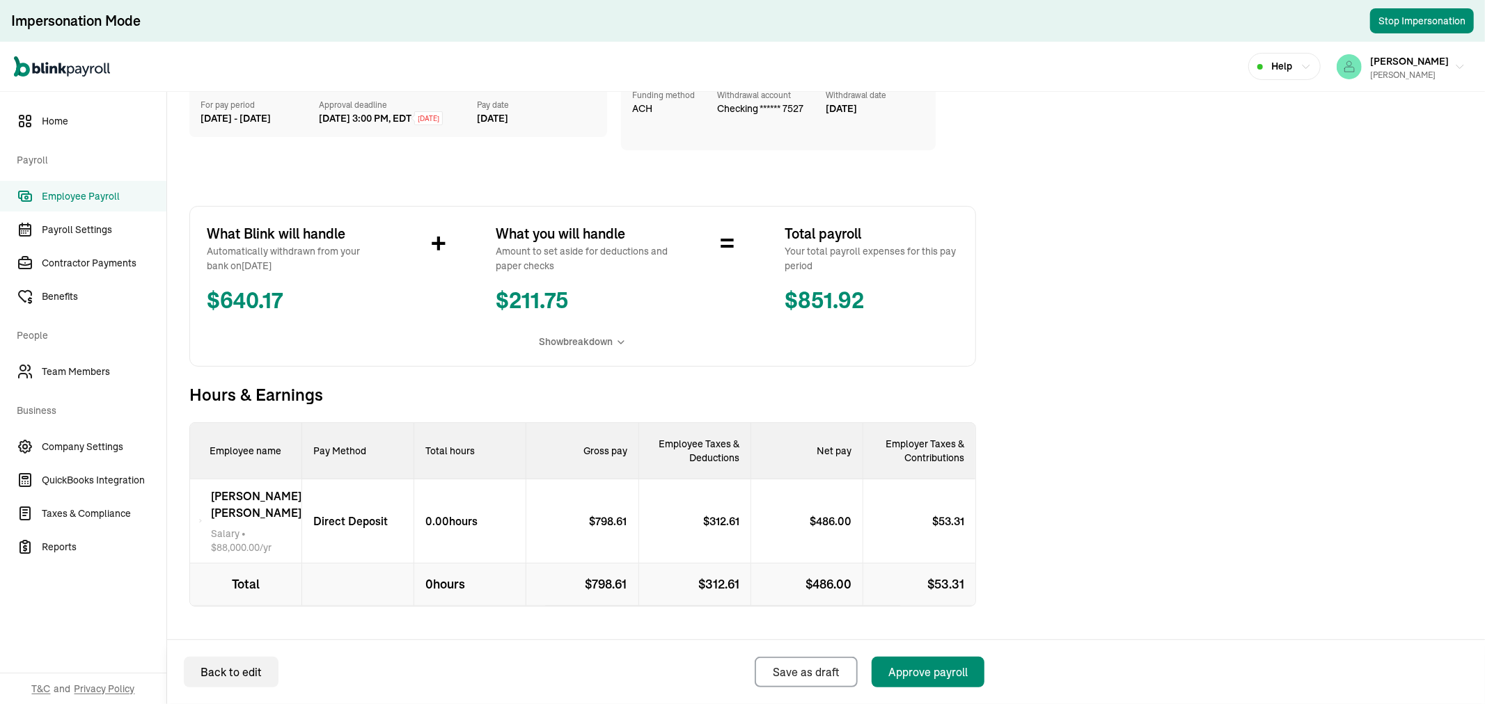
click at [583, 329] on div "What Blink will handle Automatically withdrawn from your bank on [DATE] $ 640.1…" at bounding box center [582, 286] width 786 height 161
click at [583, 337] on span "Show breakdown" at bounding box center [576, 342] width 74 height 15
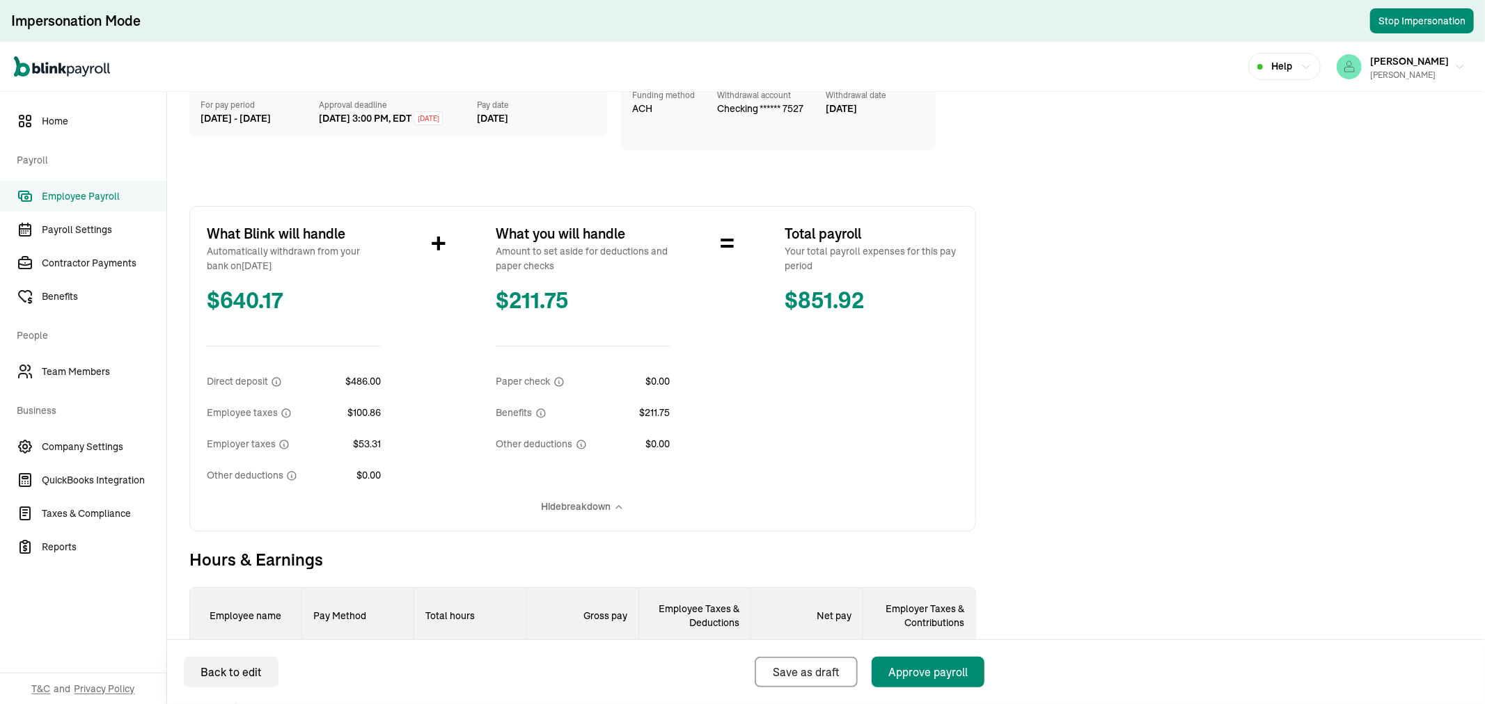
click at [580, 503] on span "Hide breakdown" at bounding box center [576, 507] width 70 height 15
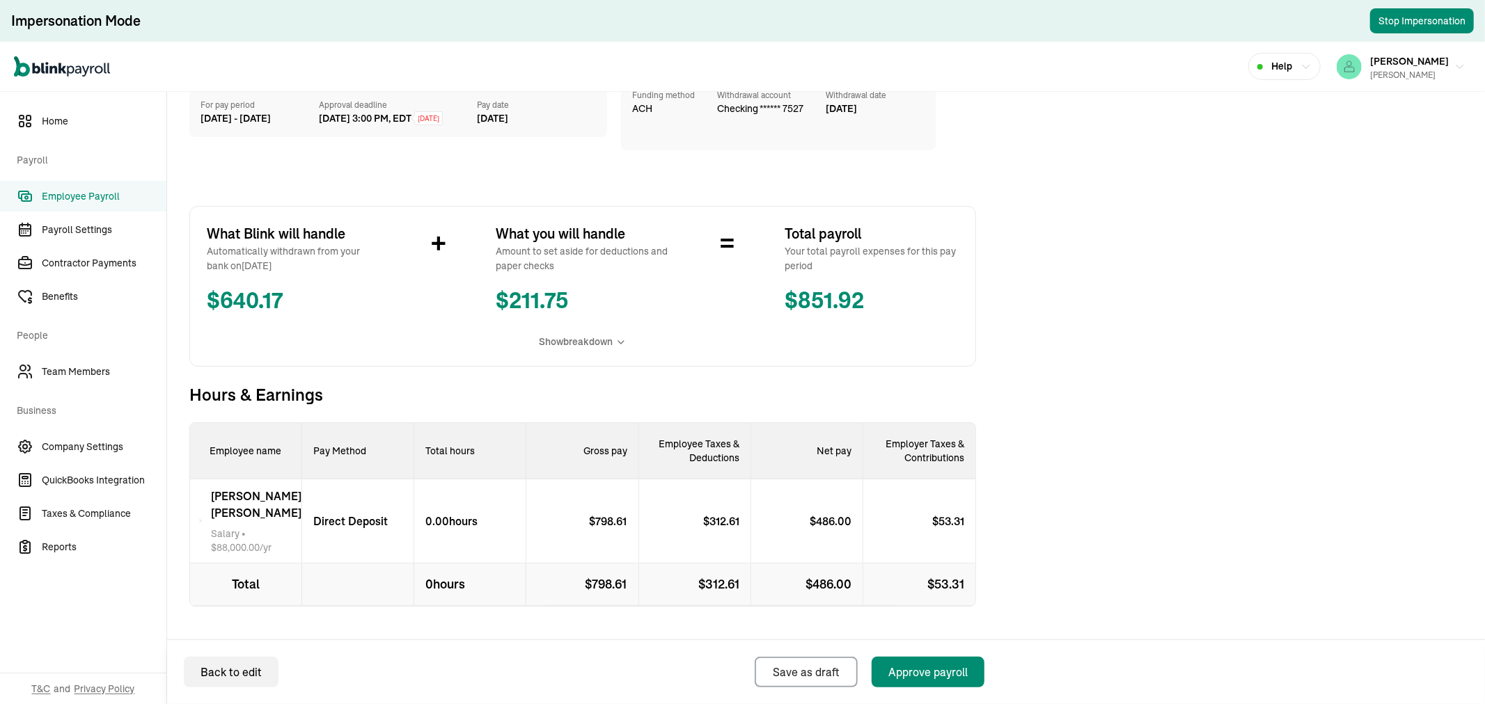
scroll to position [168, 0]
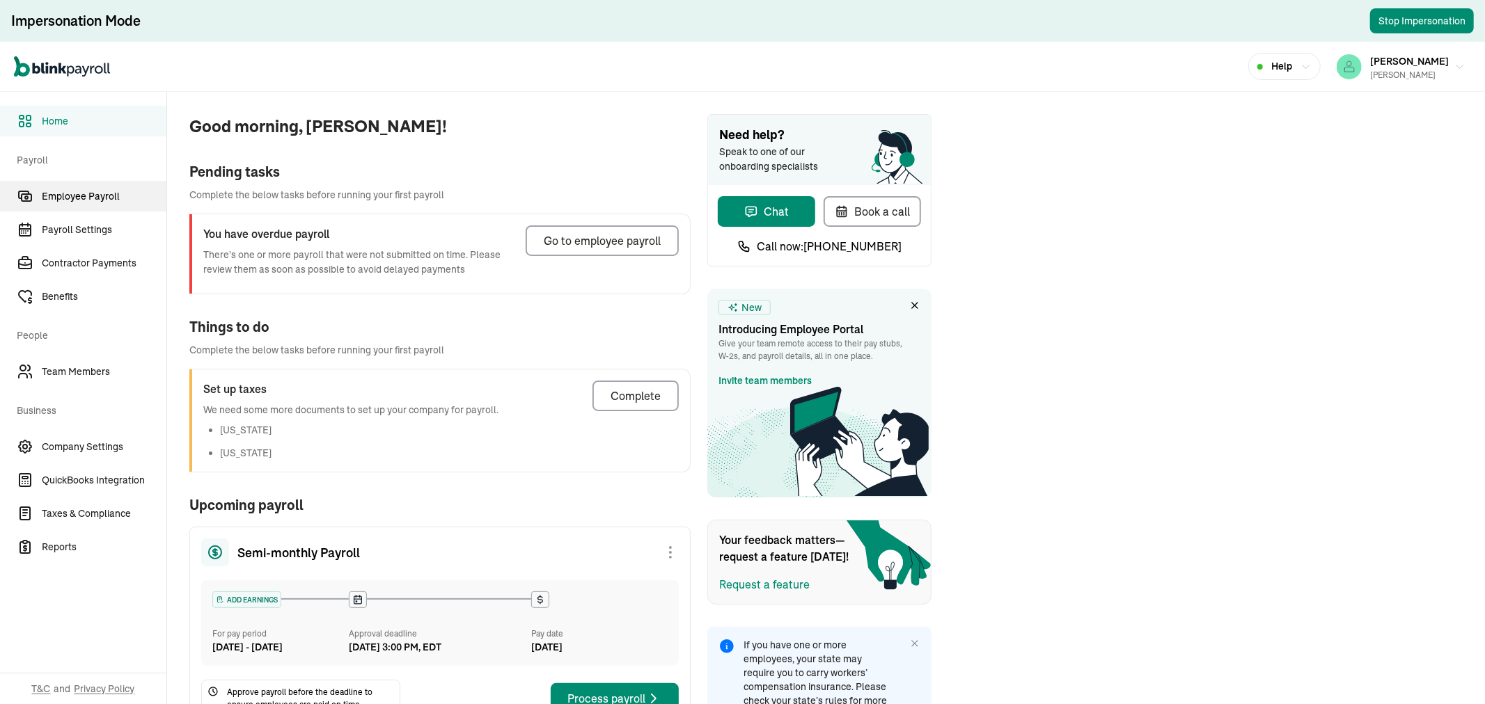
click at [89, 196] on span "Employee Payroll" at bounding box center [104, 196] width 125 height 15
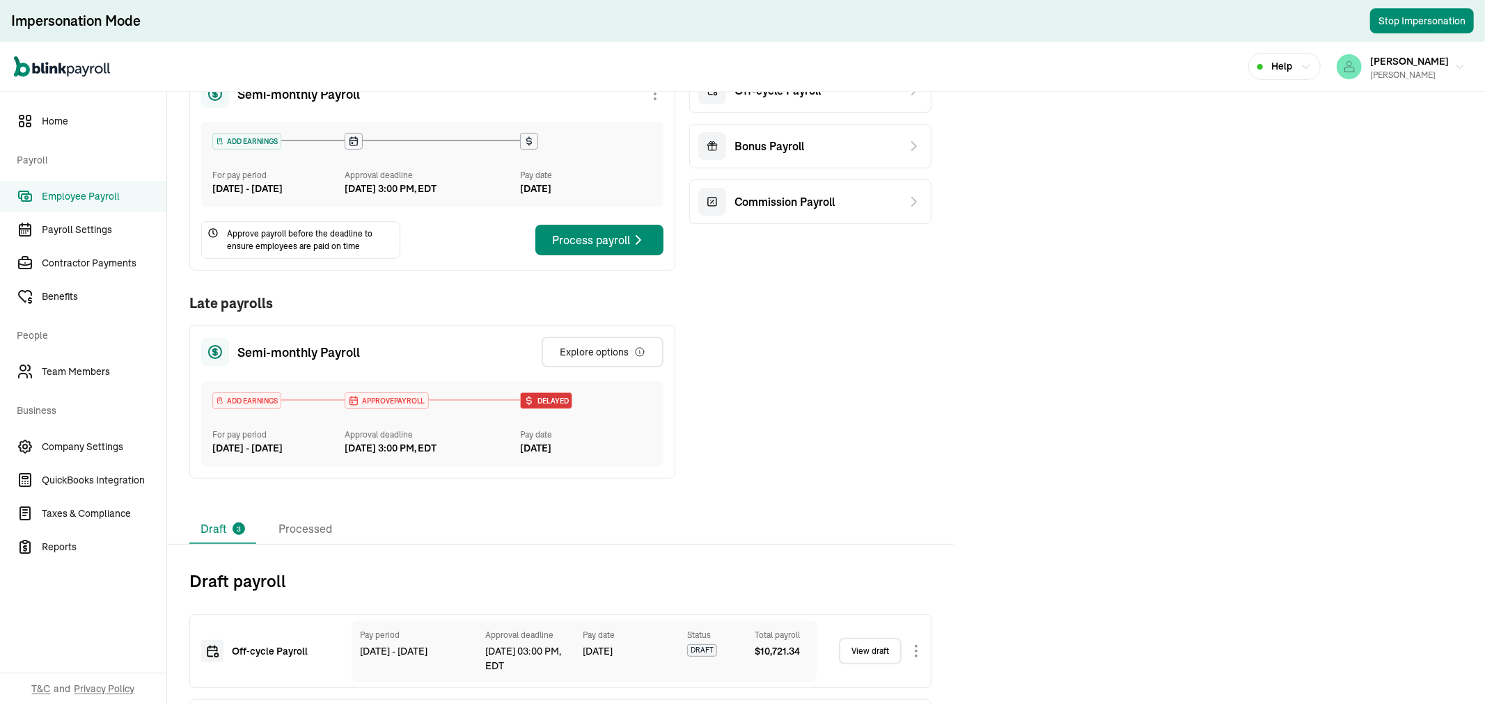
scroll to position [372, 0]
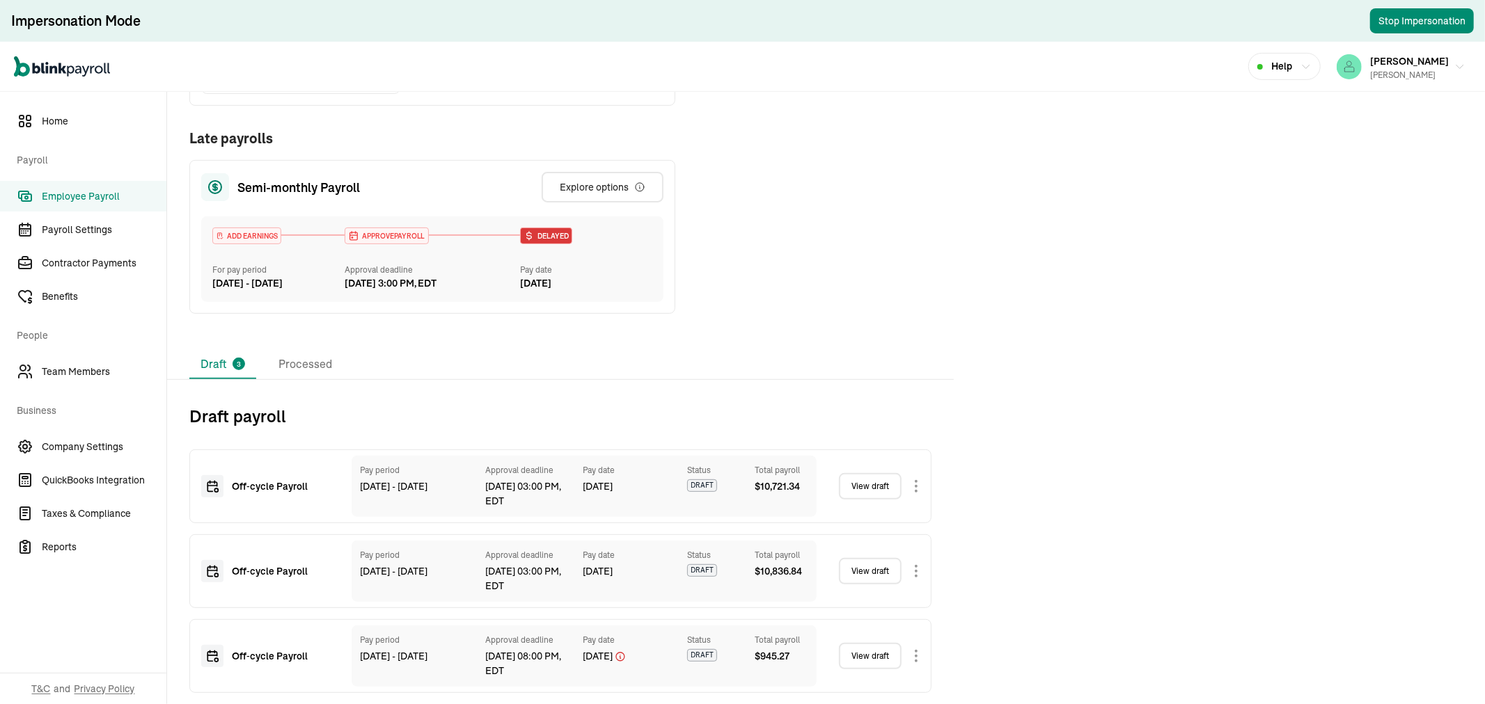
click at [878, 482] on link "View draft" at bounding box center [870, 486] width 63 height 26
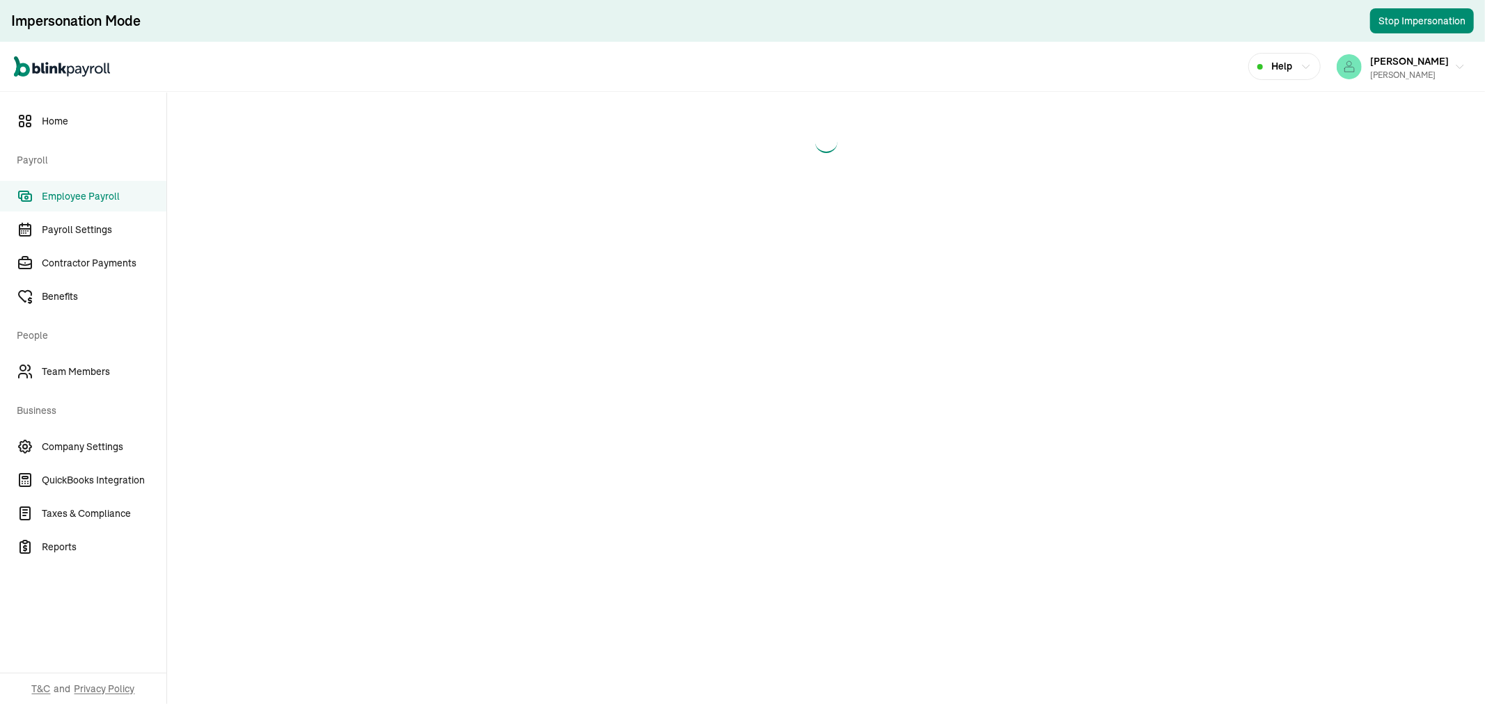
select select "manual"
select select "direct_deposit"
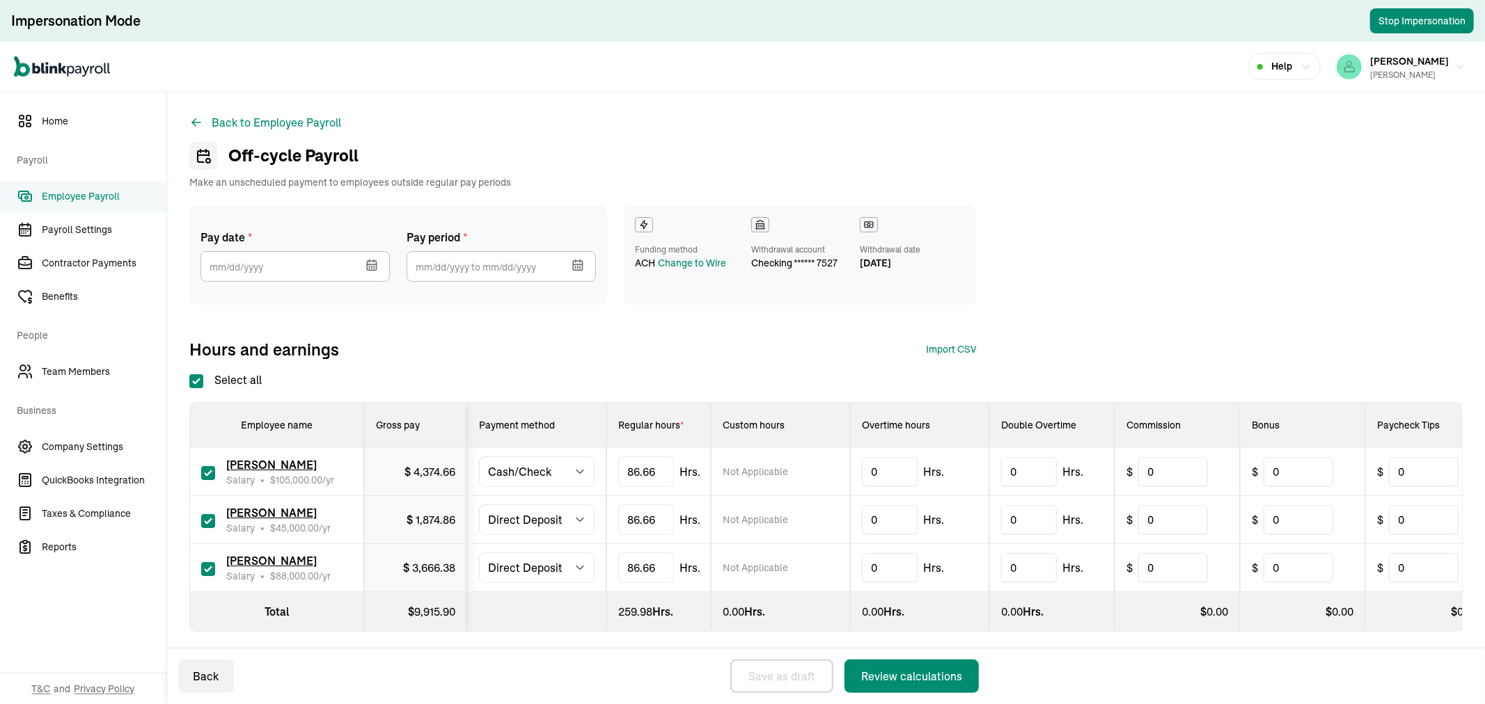
checkbox input "true"
click at [373, 264] on icon "button" at bounding box center [371, 264] width 9 height 0
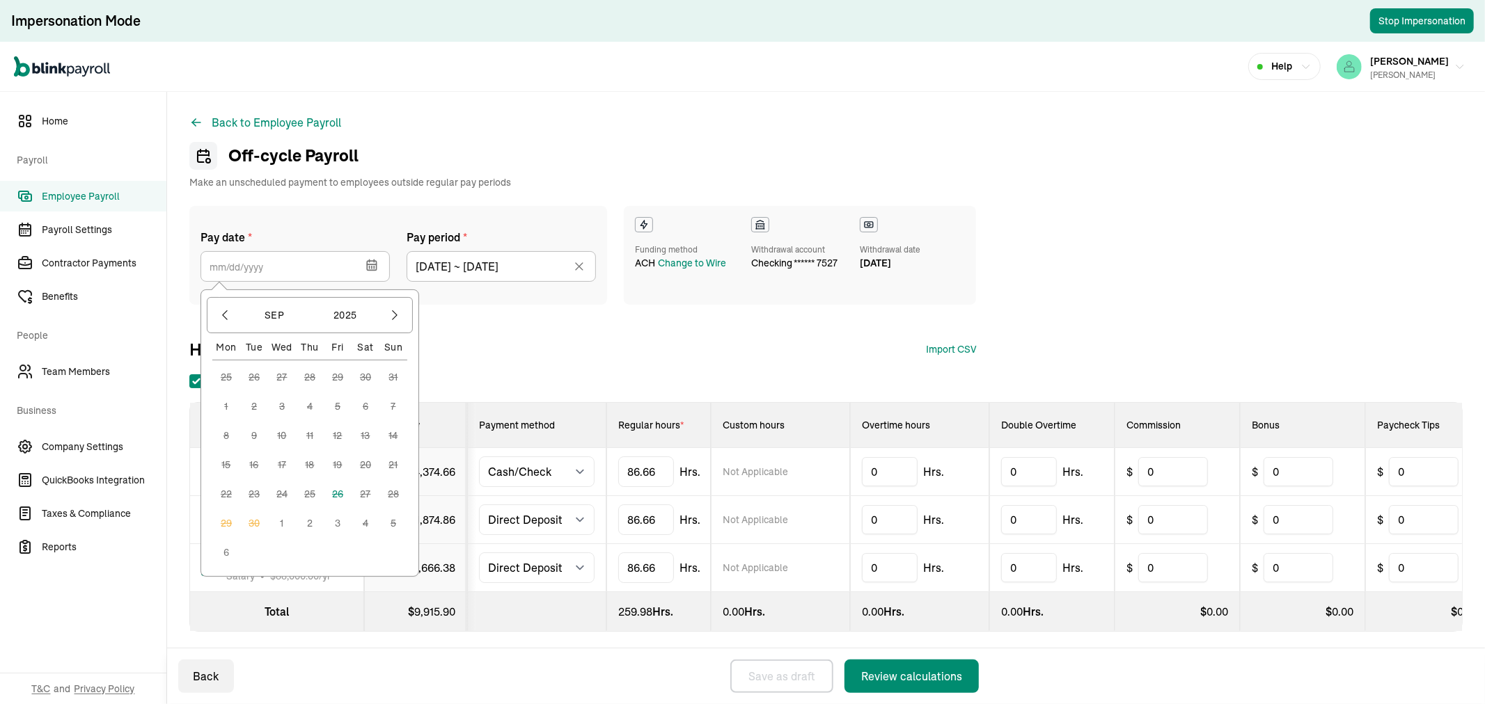
click at [284, 523] on button "1" at bounding box center [282, 523] width 28 height 28
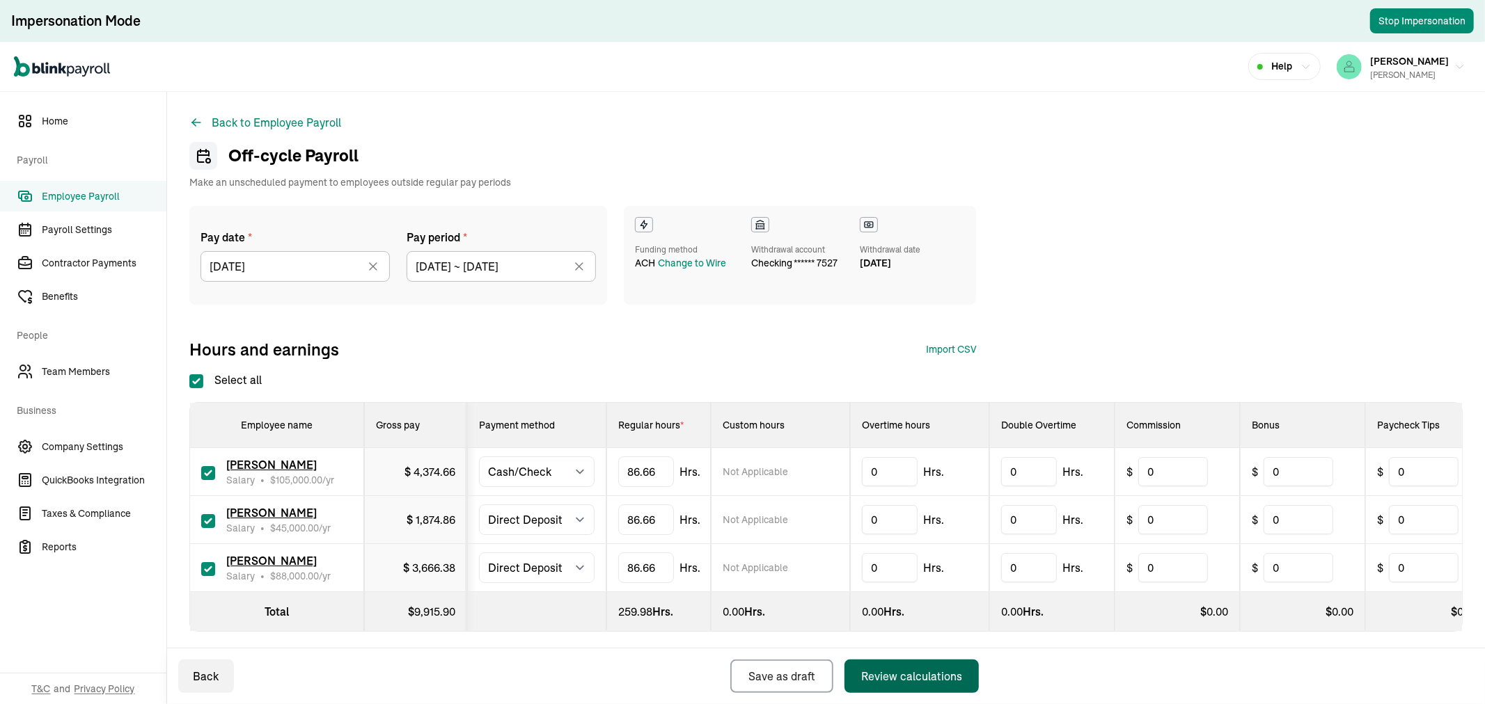
click at [902, 679] on div "Review calculations" at bounding box center [911, 676] width 101 height 17
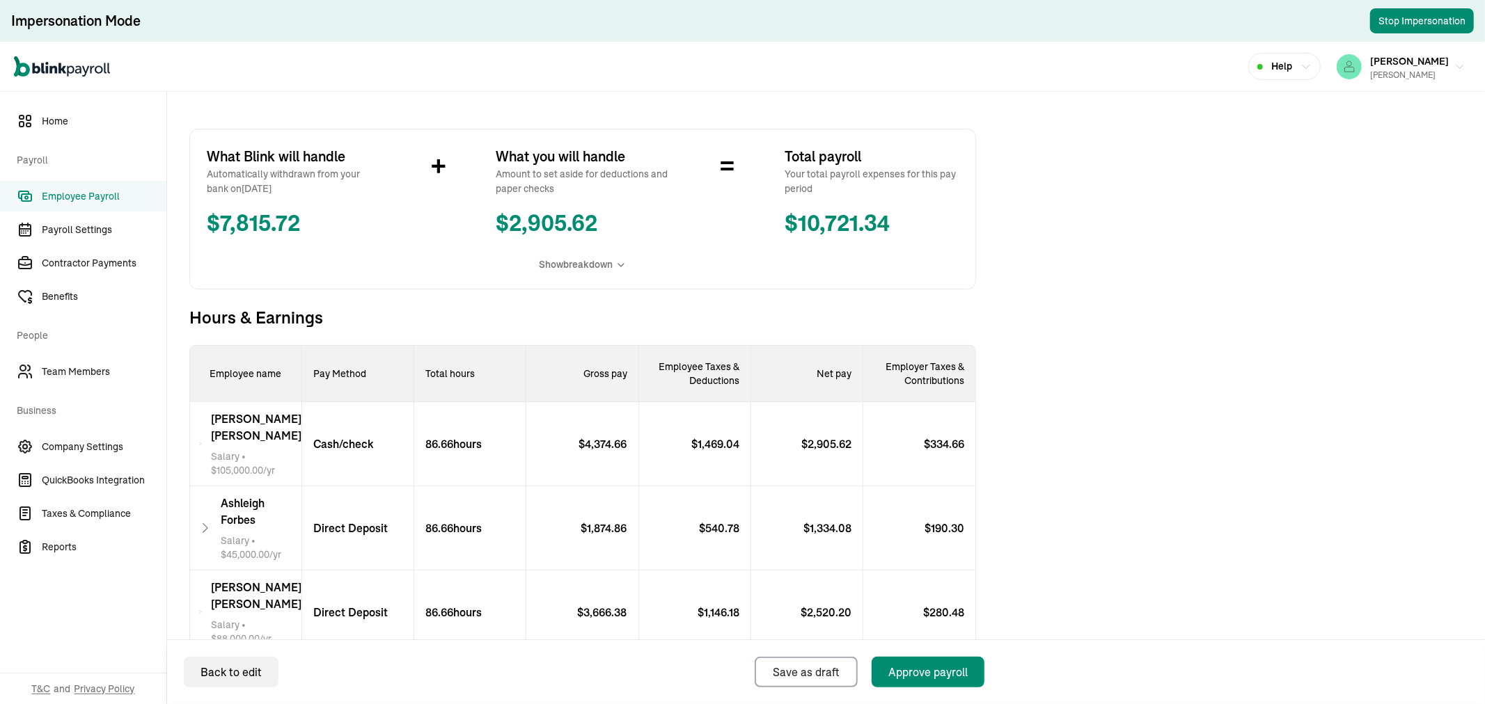
scroll to position [309, 0]
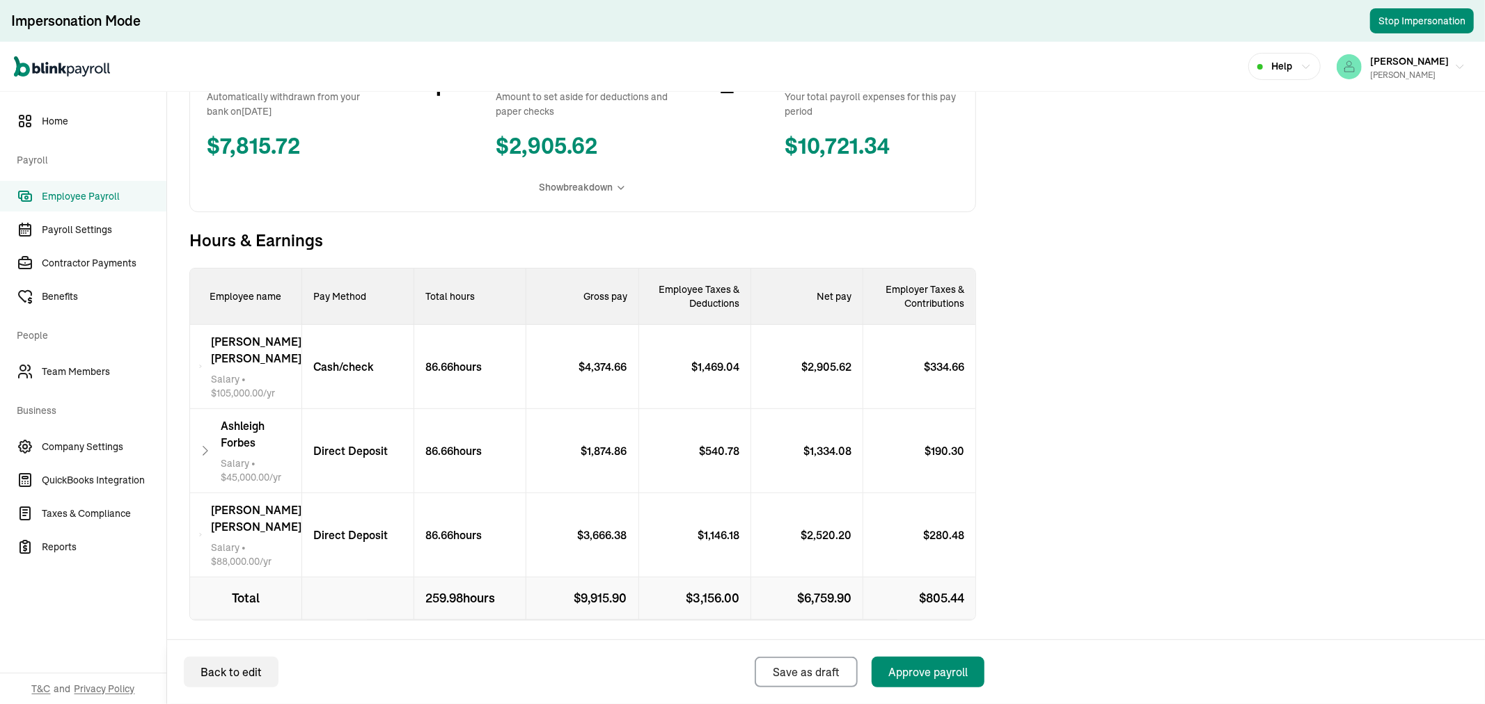
click at [270, 346] on span "[PERSON_NAME]" at bounding box center [256, 349] width 90 height 33
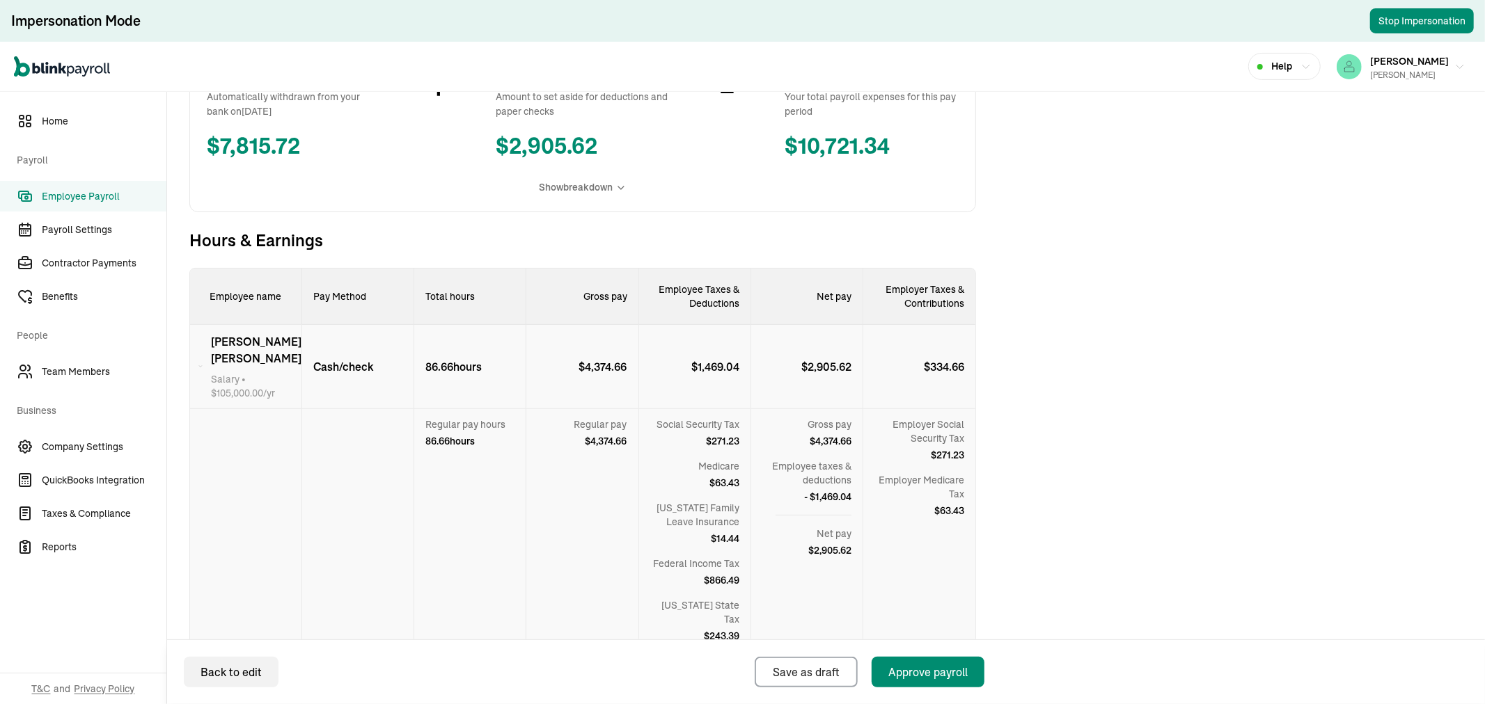
click at [270, 346] on span "[PERSON_NAME]" at bounding box center [256, 349] width 90 height 33
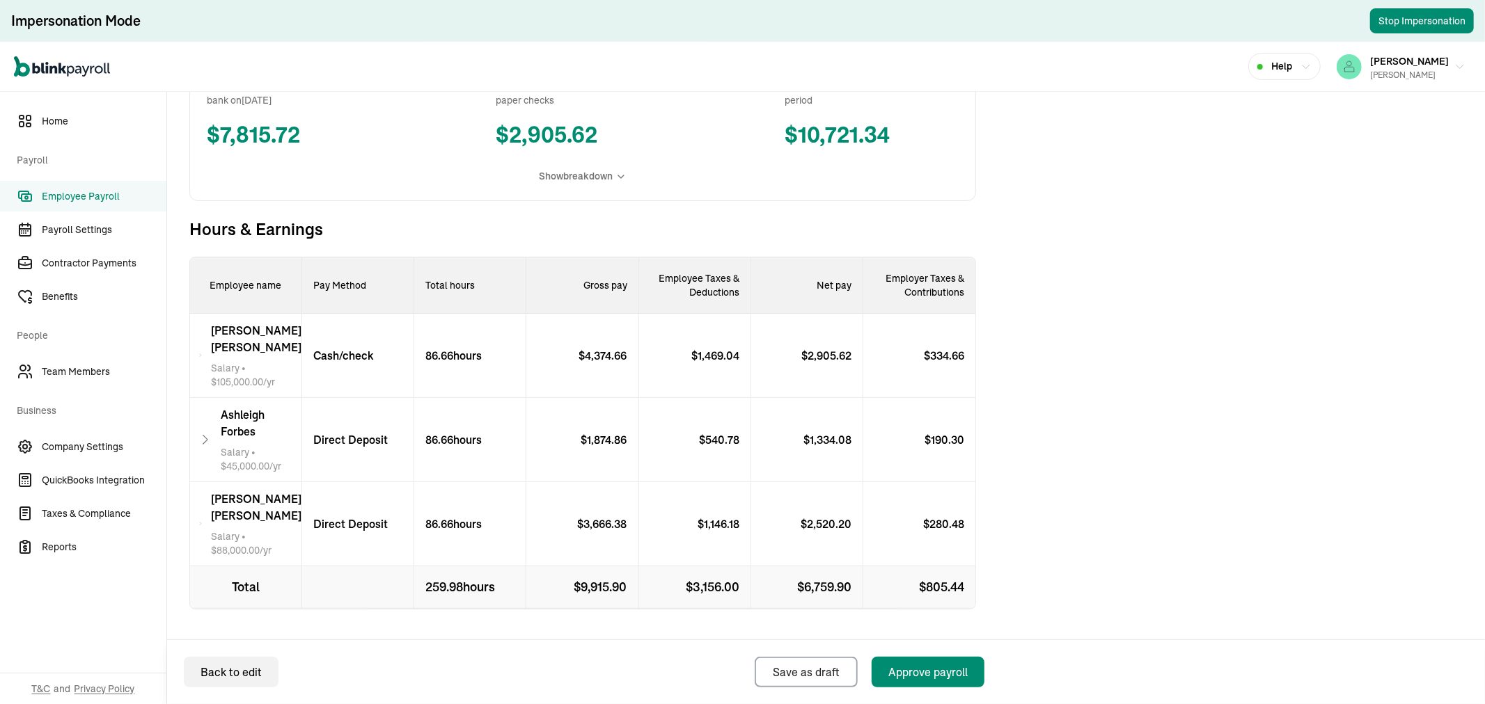
scroll to position [0, 0]
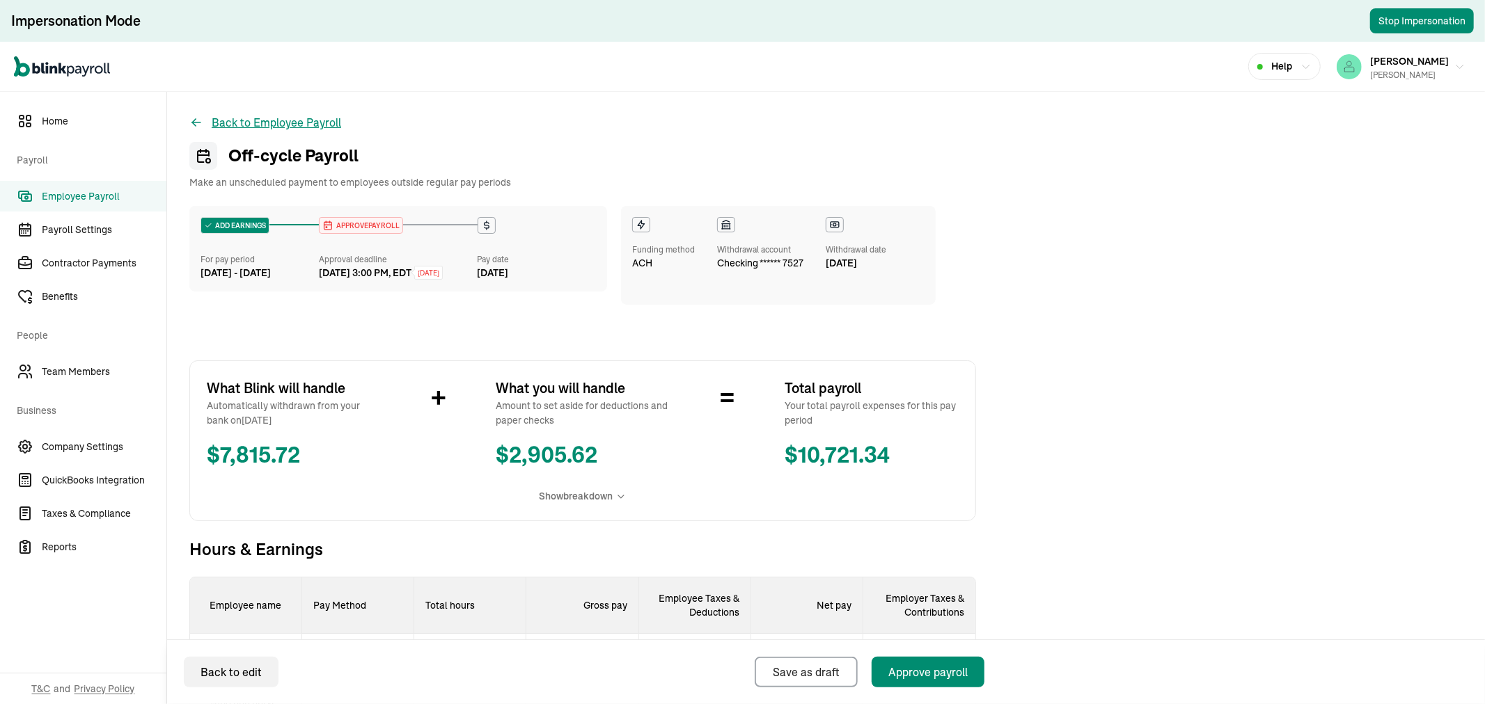
click at [204, 122] on button "Back to Employee Payroll" at bounding box center [265, 122] width 152 height 17
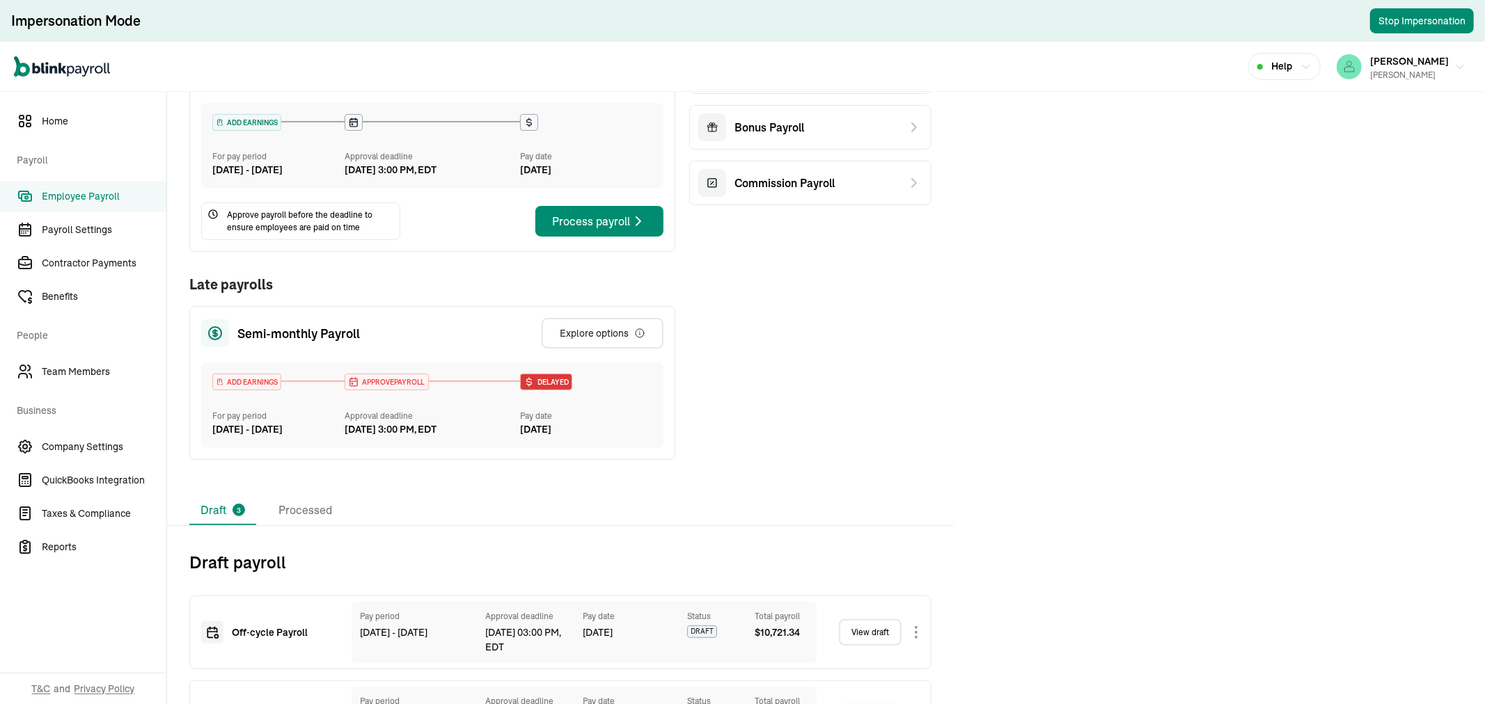
scroll to position [372, 0]
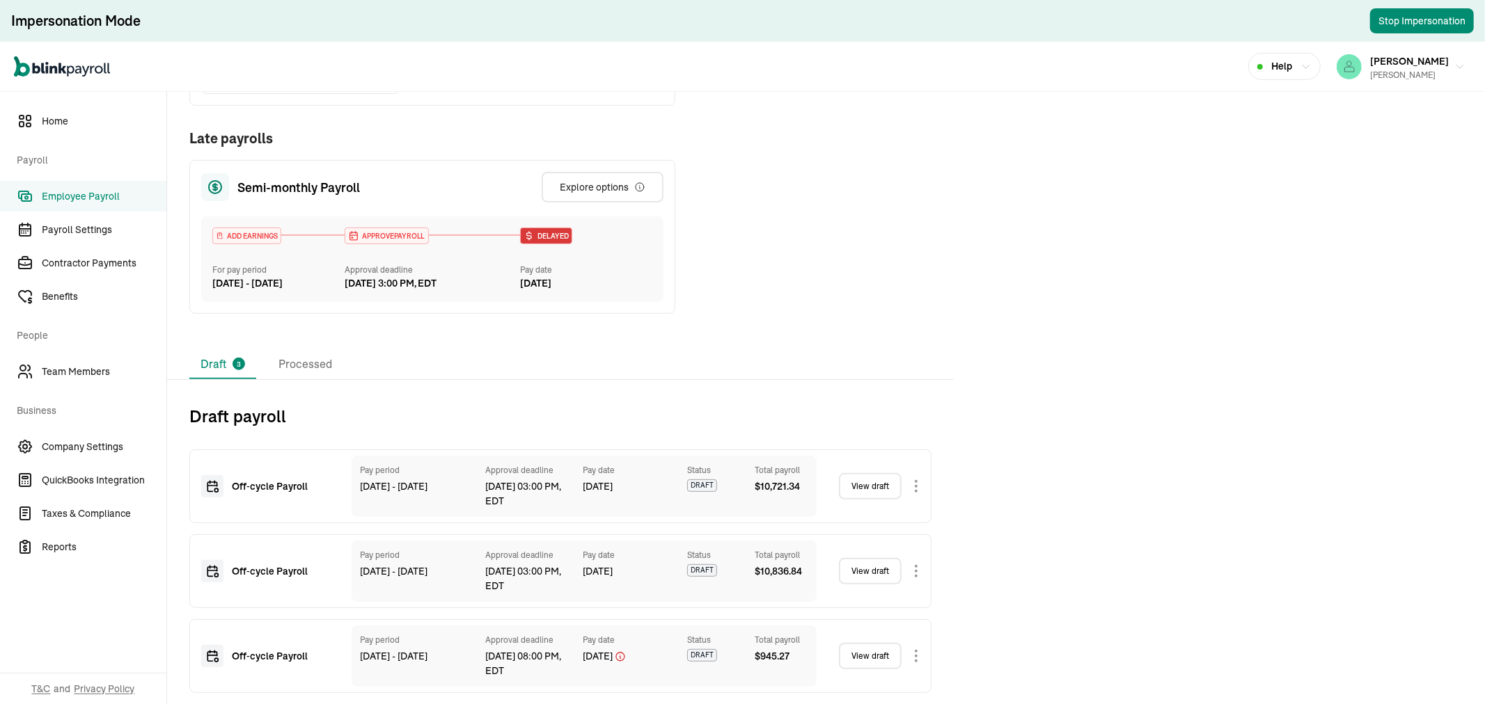
click at [866, 489] on link "View draft" at bounding box center [870, 486] width 63 height 26
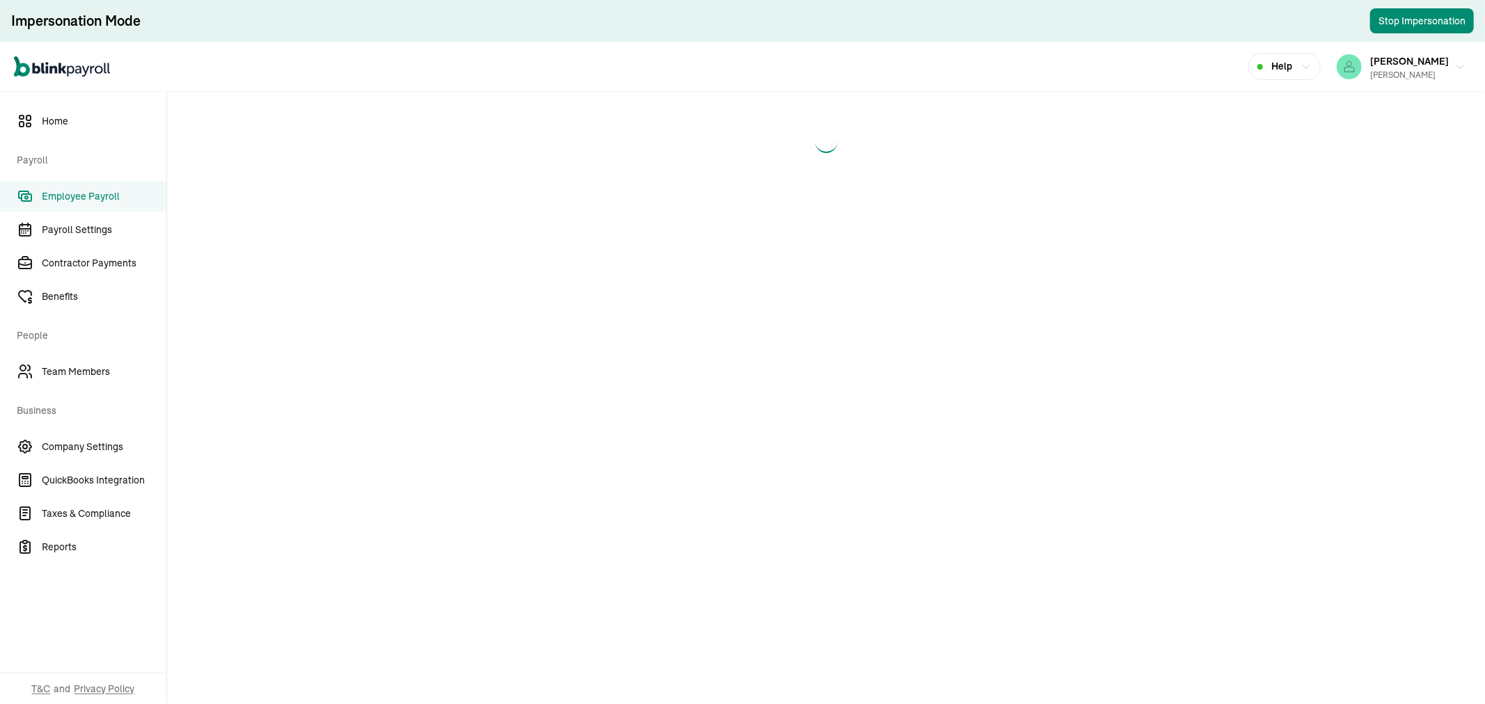
select select "manual"
select select "direct_deposit"
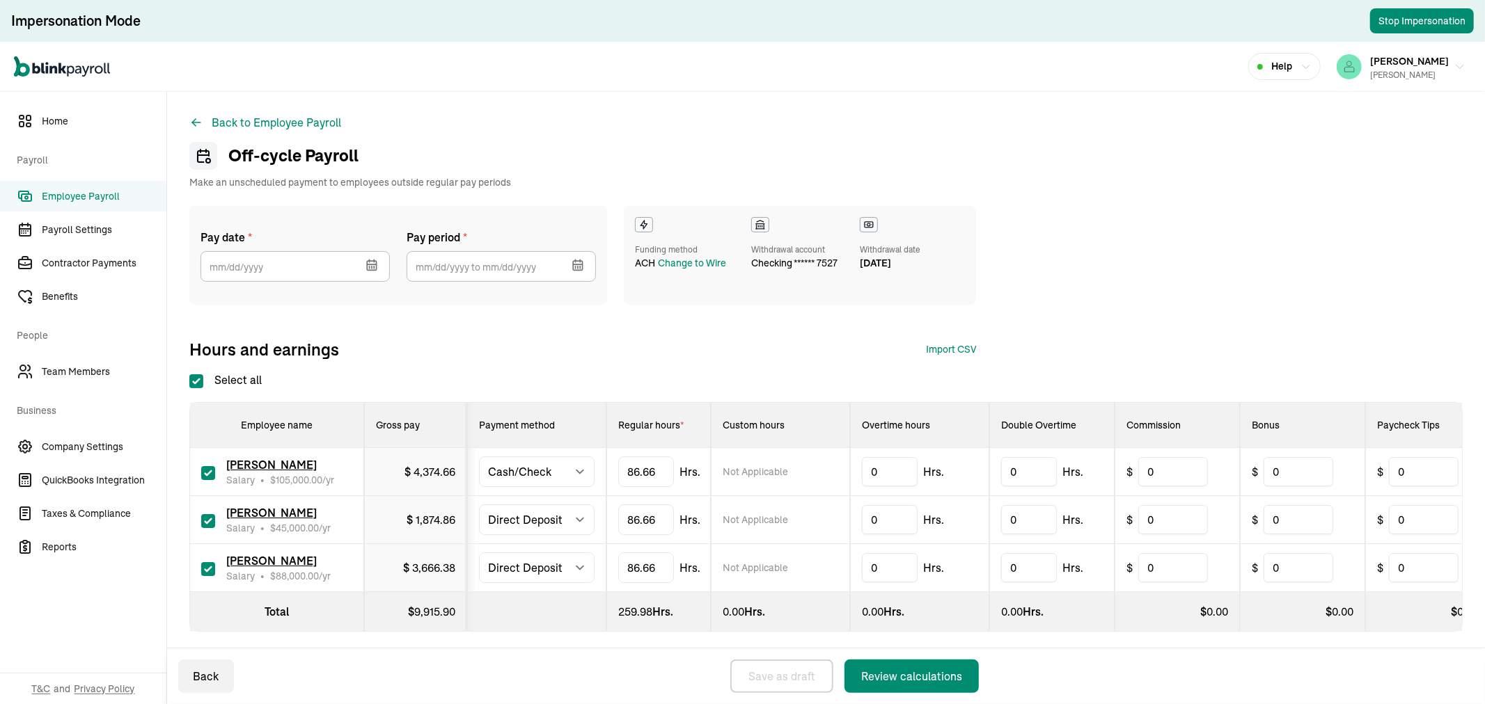
type input "[DATE]"
type input "[DATE] ~ [DATE]"
checkbox input "true"
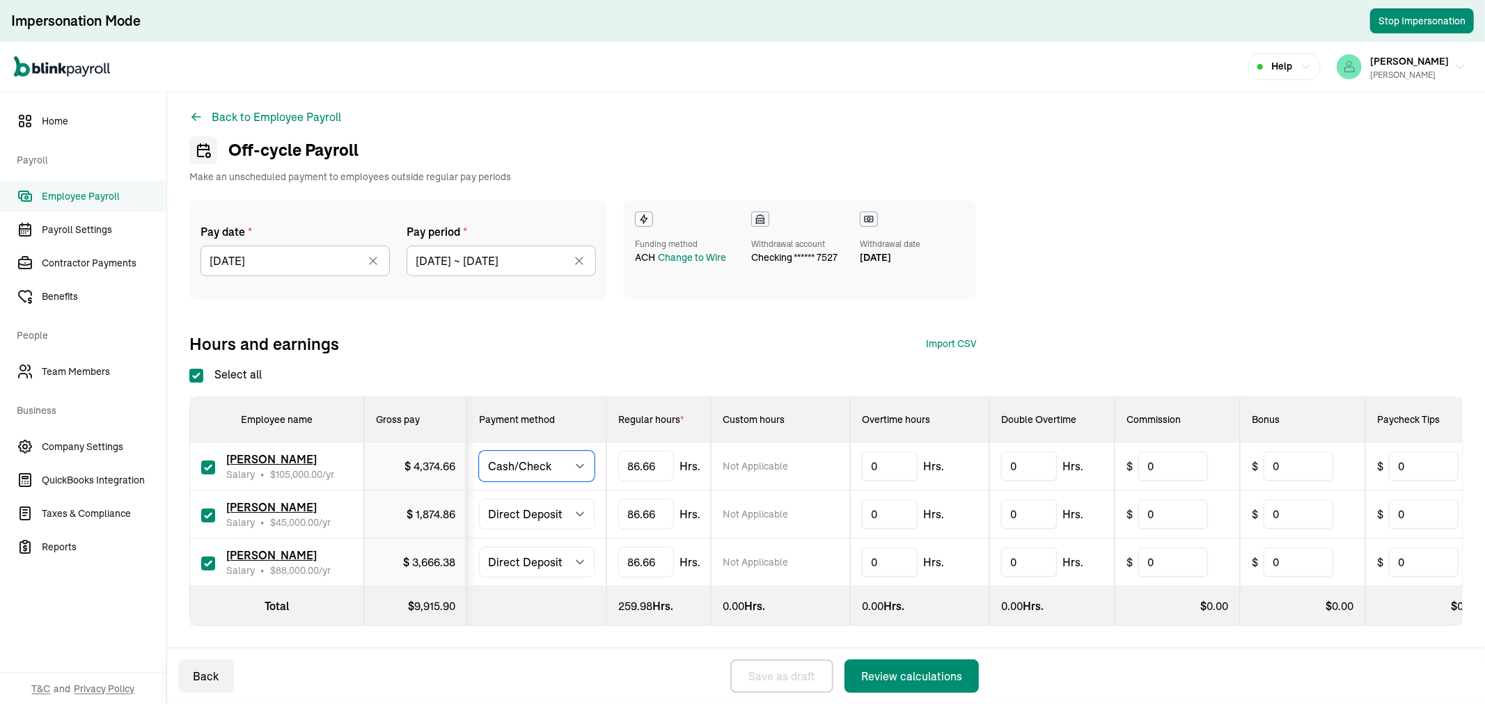
click at [534, 451] on select "Select method Direct Deposit Cash/Check" at bounding box center [537, 466] width 116 height 31
select select "direct_deposit"
click at [479, 451] on select "Select method Direct Deposit Cash/Check" at bounding box center [537, 466] width 116 height 31
click at [901, 664] on button "Review calculations" at bounding box center [911, 676] width 134 height 33
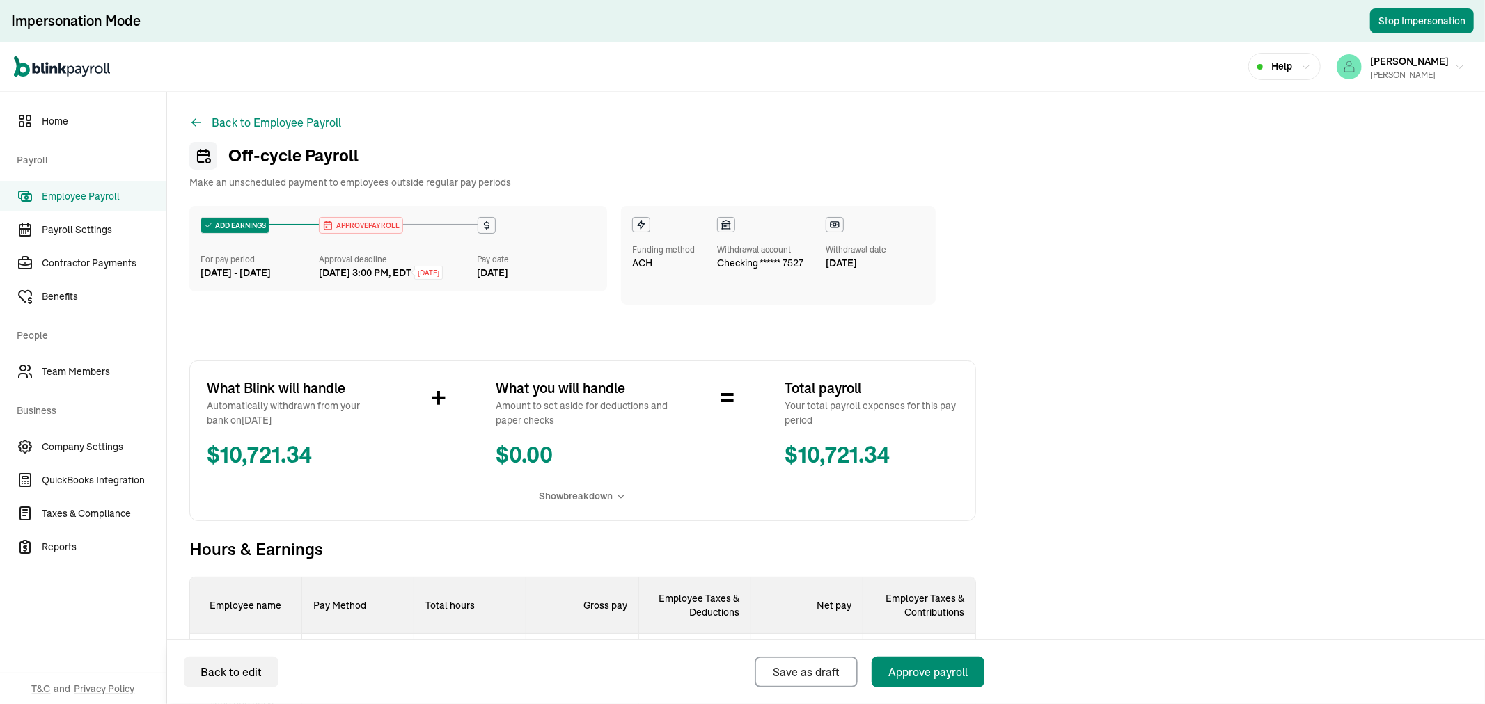
scroll to position [321, 0]
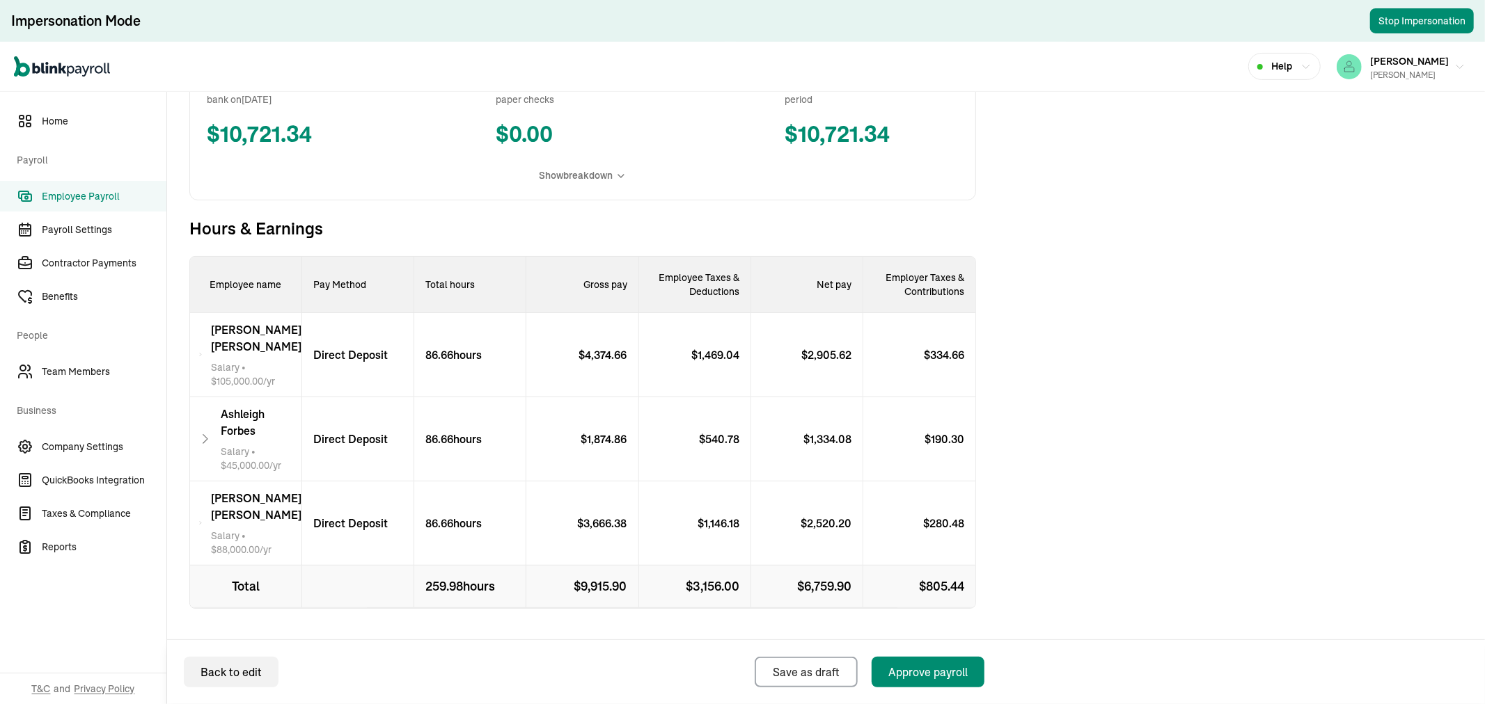
click at [108, 191] on span "Employee Payroll" at bounding box center [104, 196] width 125 height 15
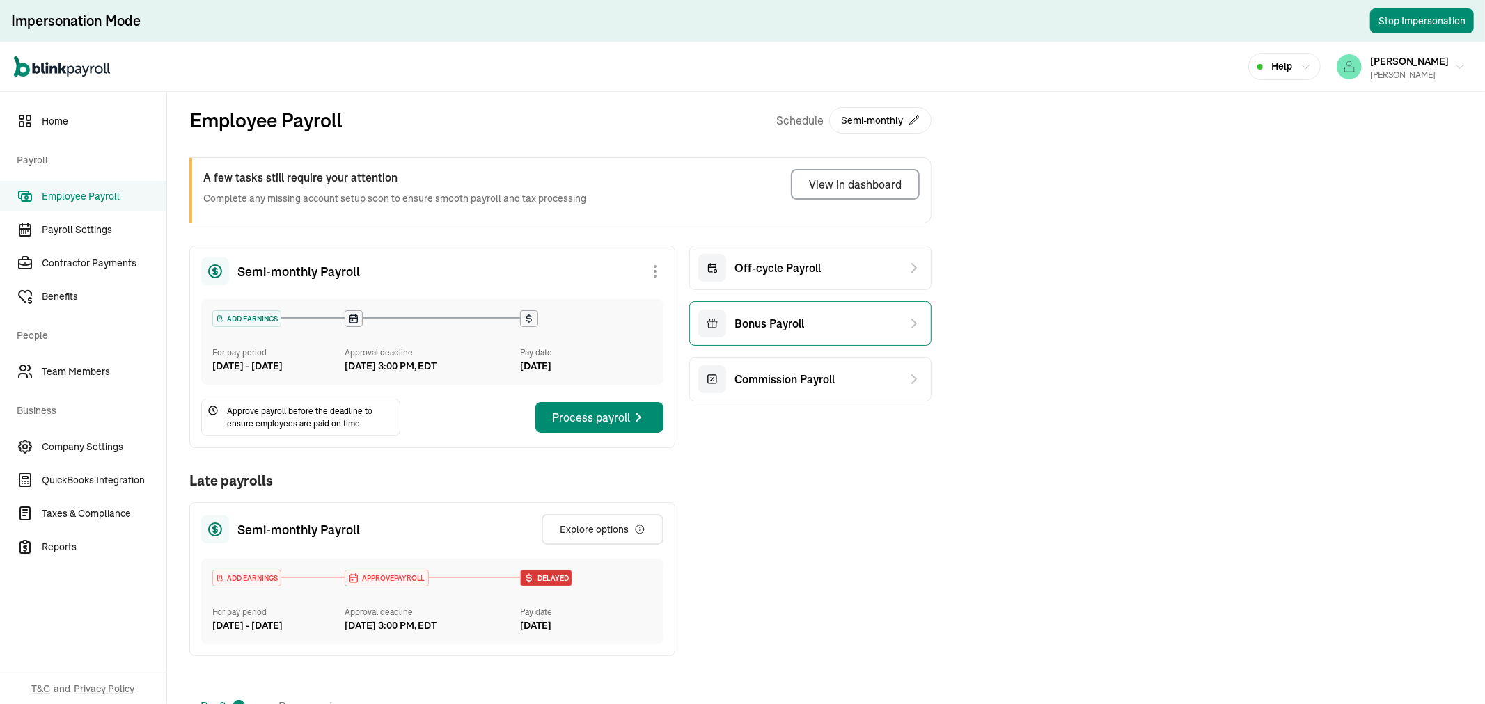
click at [845, 320] on div "Bonus Payroll" at bounding box center [810, 323] width 242 height 45
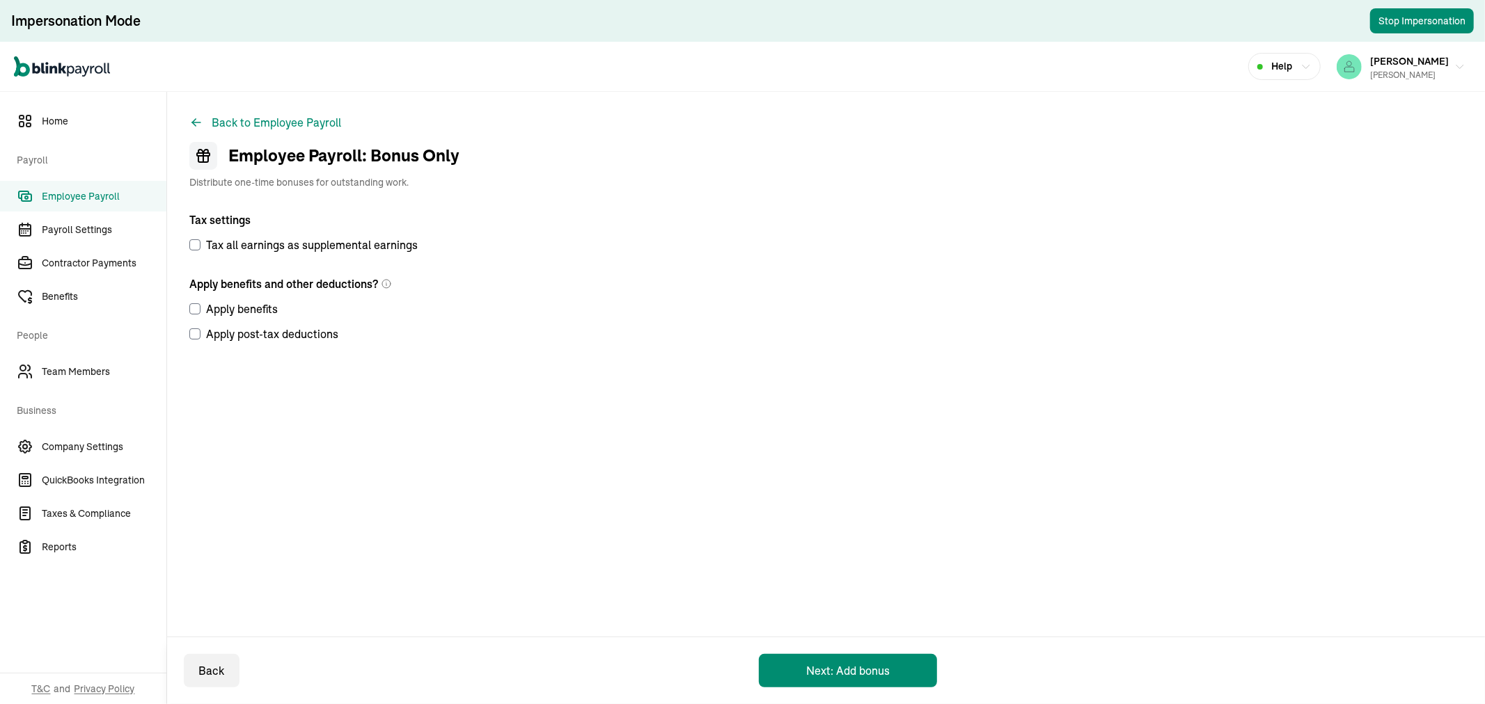
click at [199, 307] on input "Apply benefits" at bounding box center [194, 308] width 11 height 11
checkbox input "true"
click at [182, 335] on div "Back to Employee Payroll Employee Payroll: Bonus Only Distribute one-time bonus…" at bounding box center [826, 263] width 1318 height 342
click at [192, 335] on input "Apply post-tax deductions" at bounding box center [194, 334] width 11 height 11
checkbox input "true"
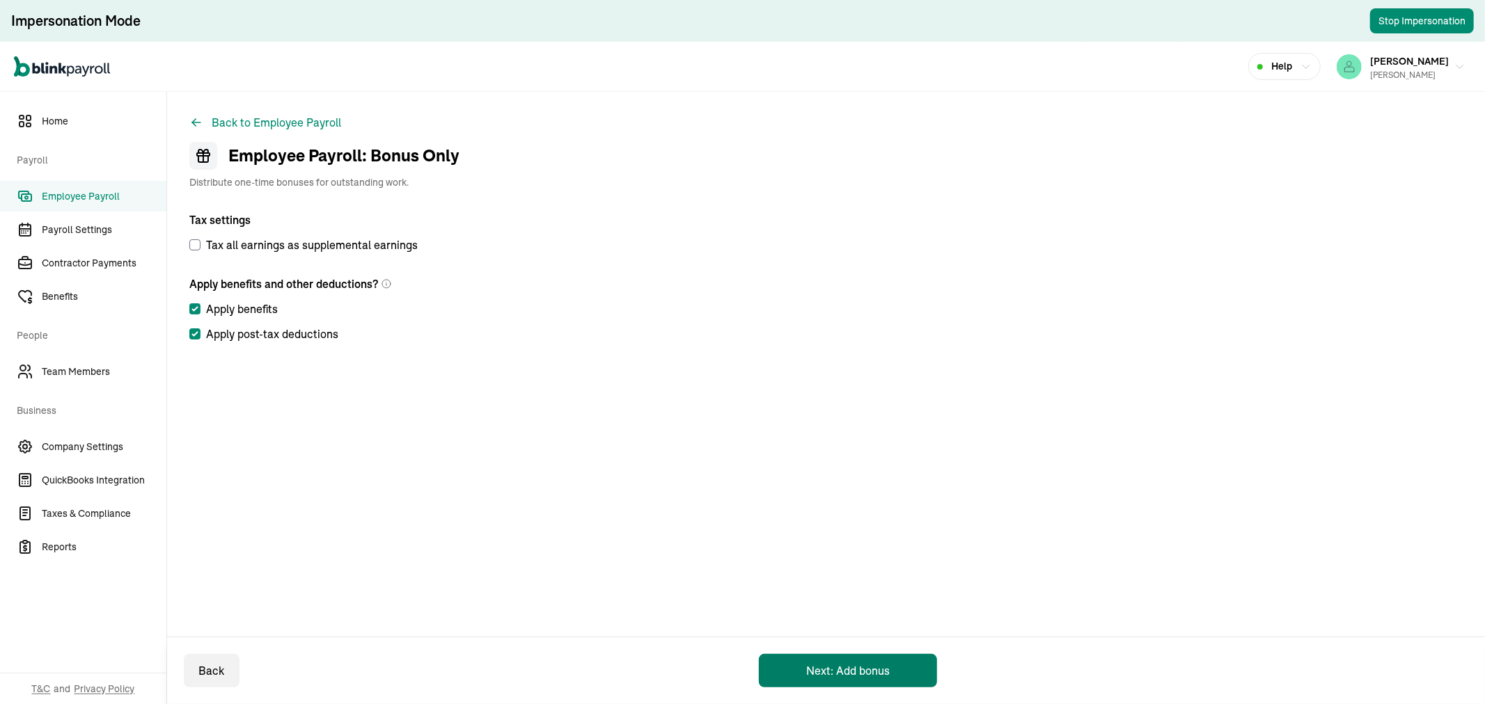
click at [818, 660] on button "Next: Add bonus" at bounding box center [848, 670] width 178 height 33
select select "direct_deposit"
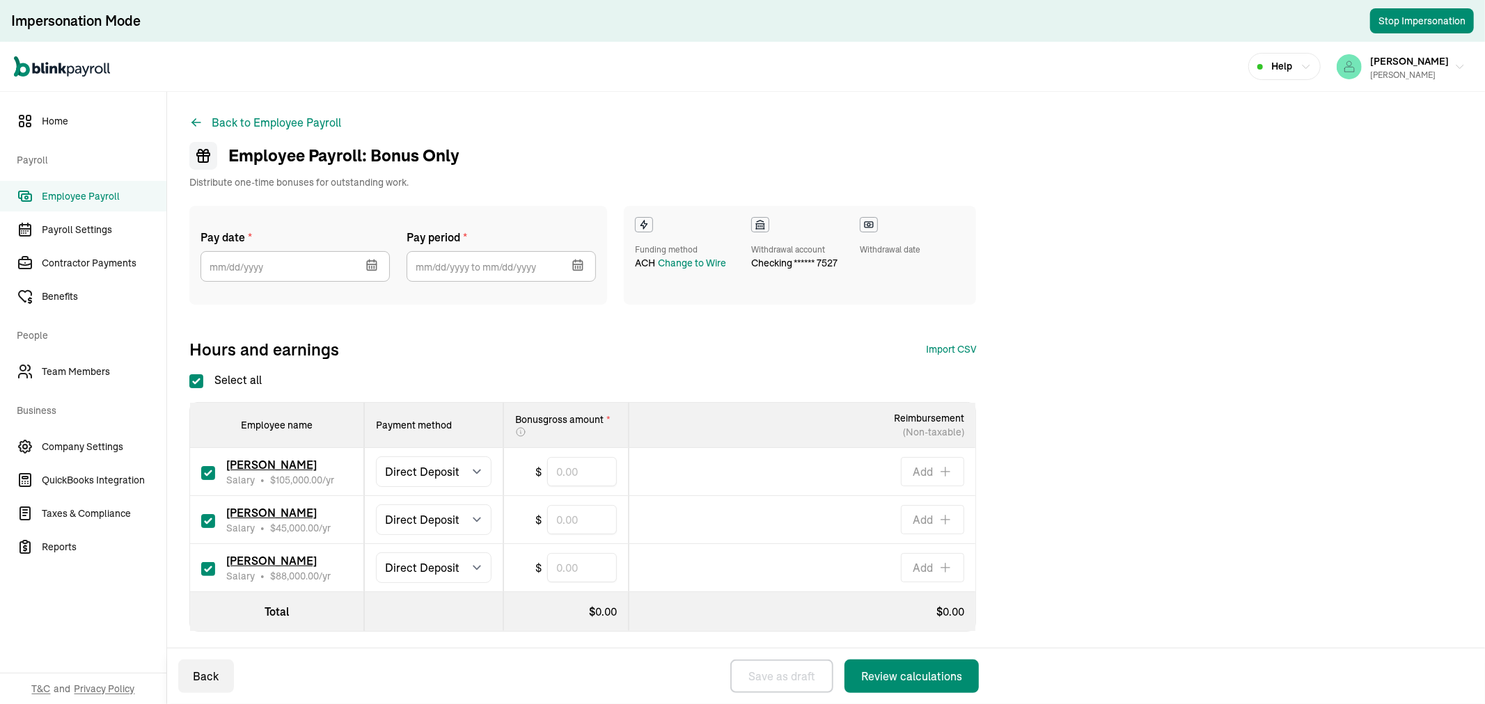
click at [212, 472] on input "checkbox" at bounding box center [208, 473] width 14 height 14
checkbox input "false"
click at [209, 519] on input "checkbox" at bounding box center [208, 521] width 14 height 14
checkbox input "false"
click at [582, 569] on input "text" at bounding box center [582, 567] width 70 height 29
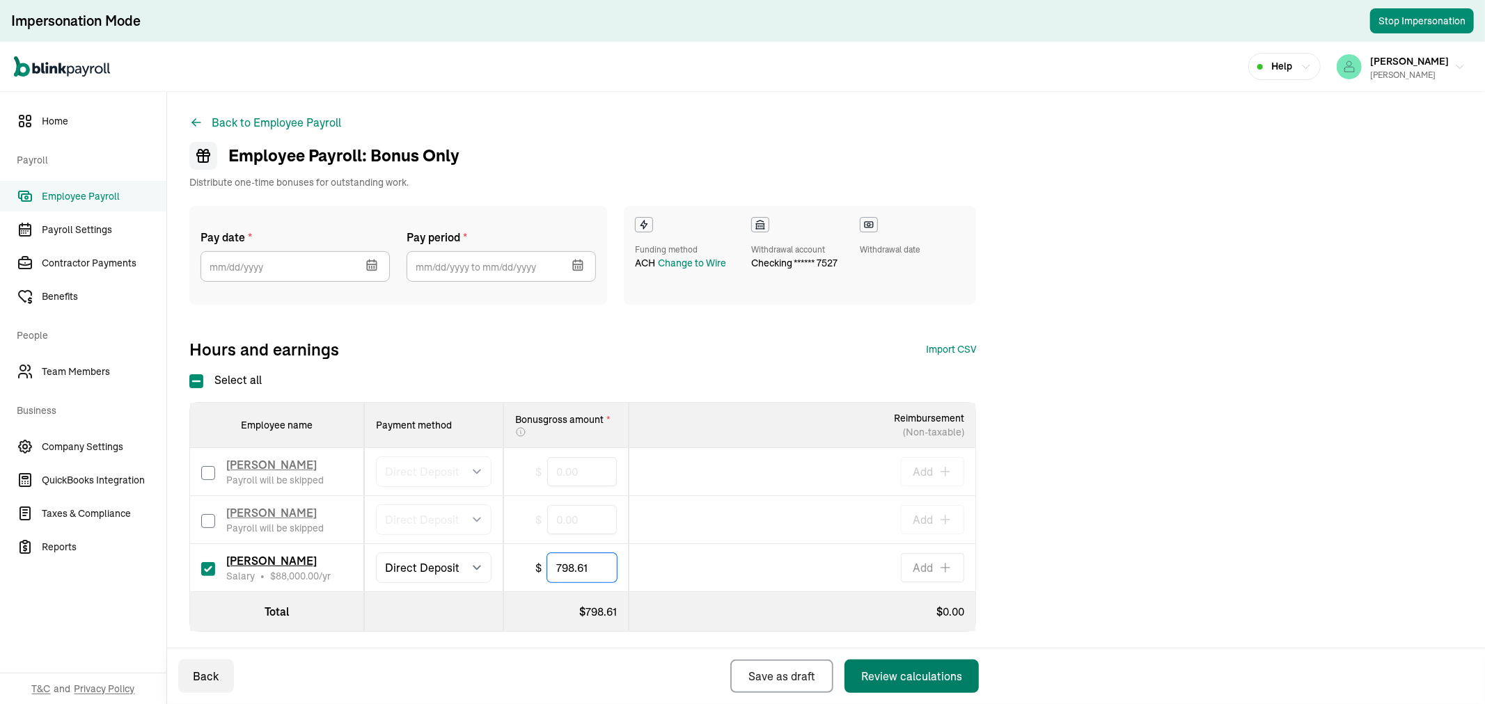
type input "798.61"
click at [931, 666] on button "Review calculations" at bounding box center [911, 676] width 134 height 33
click at [367, 259] on icon "button" at bounding box center [372, 255] width 14 height 14
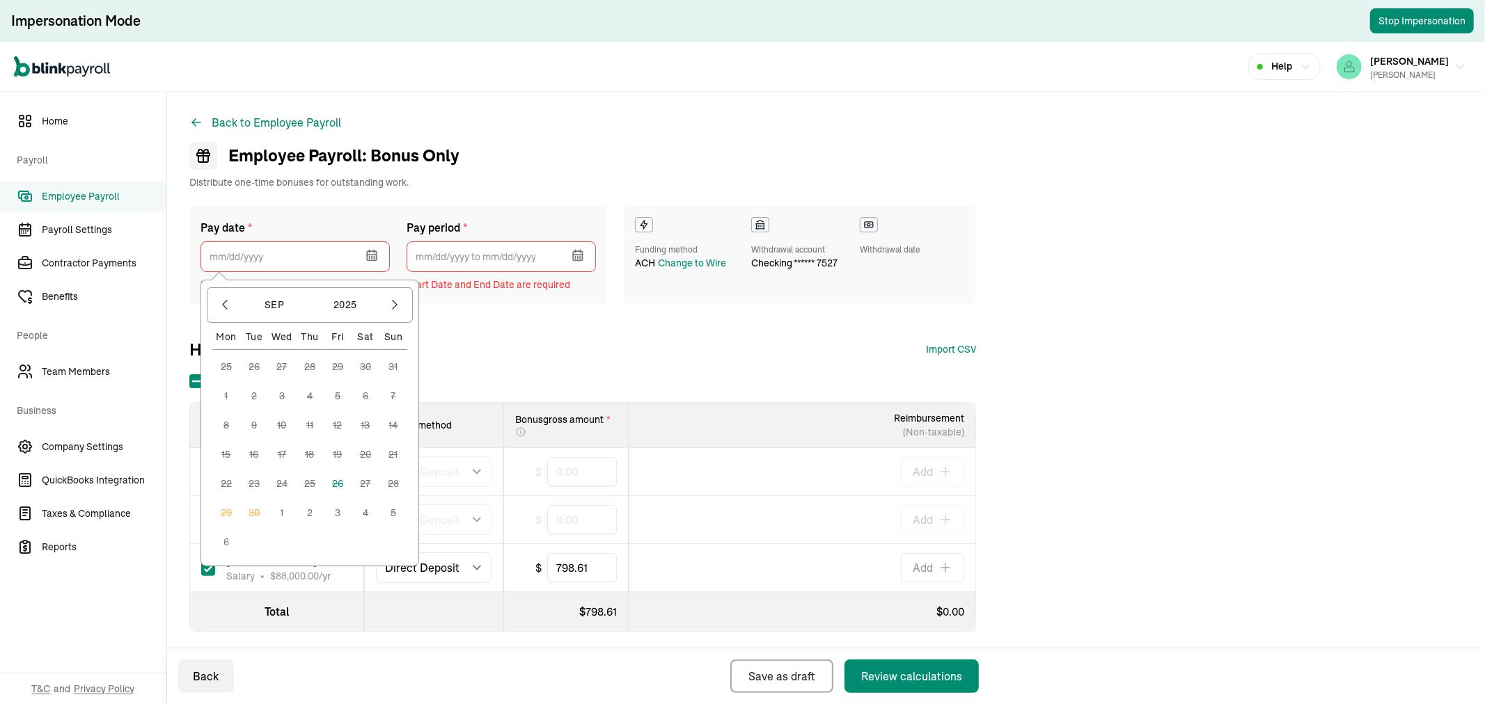
click at [277, 513] on button "1" at bounding box center [282, 513] width 28 height 28
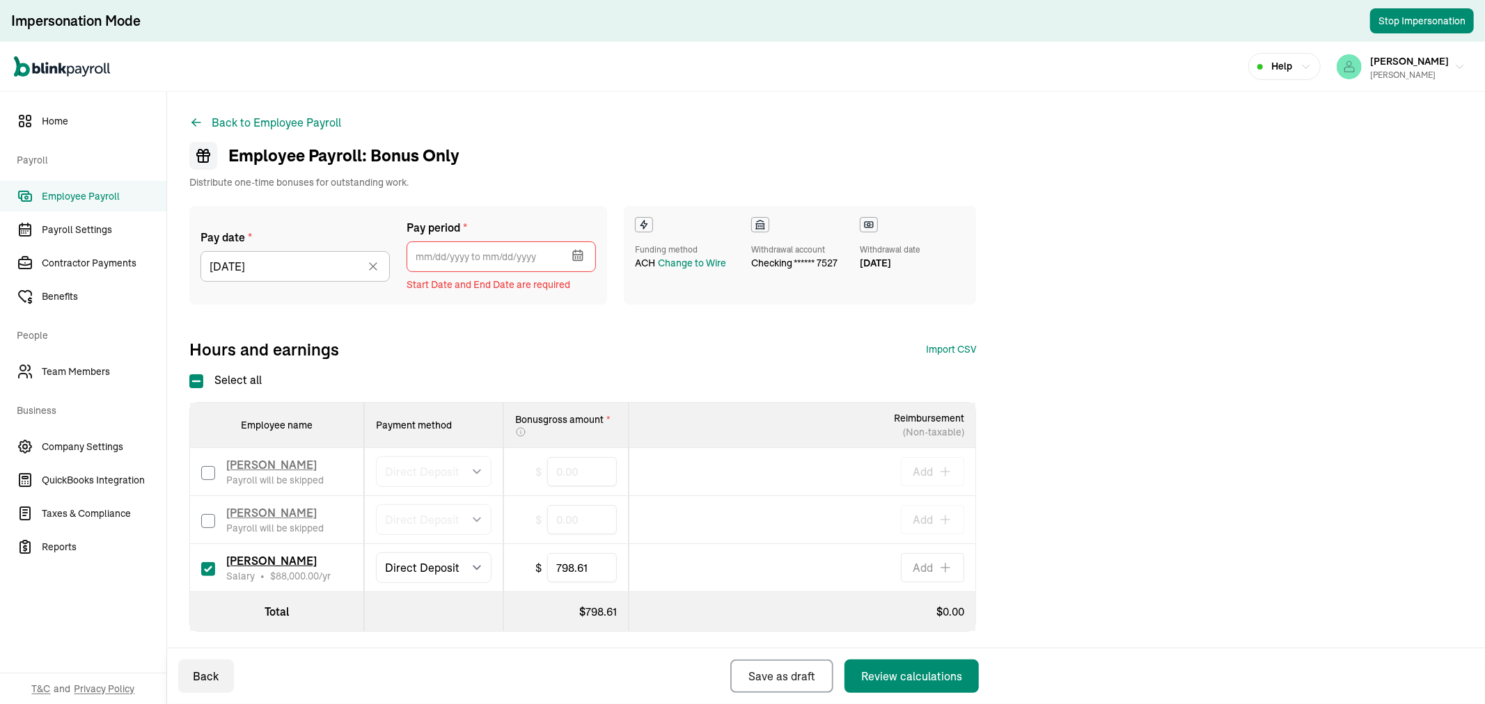
click at [581, 258] on icon "button" at bounding box center [578, 255] width 14 height 14
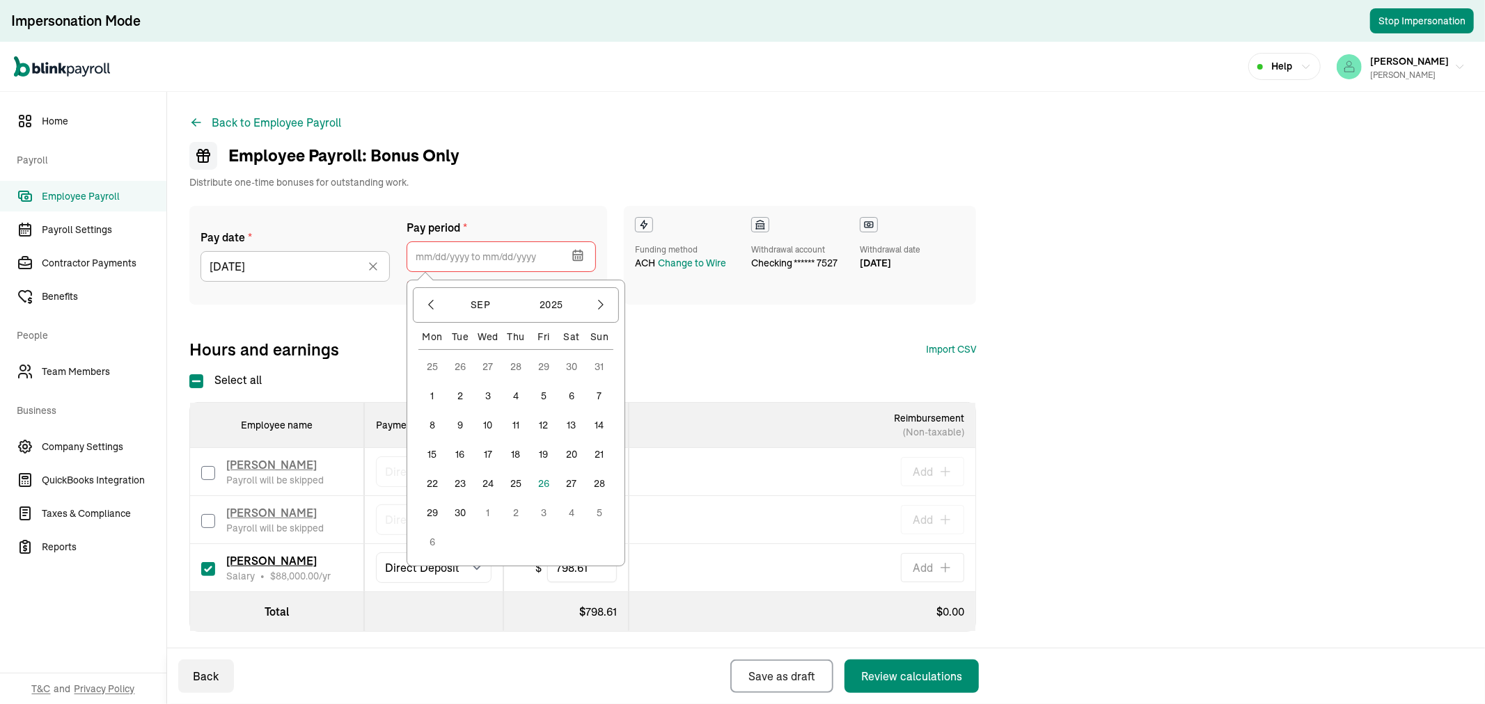
click at [516, 425] on button "11" at bounding box center [516, 425] width 28 height 28
click at [488, 482] on button "24" at bounding box center [488, 484] width 28 height 28
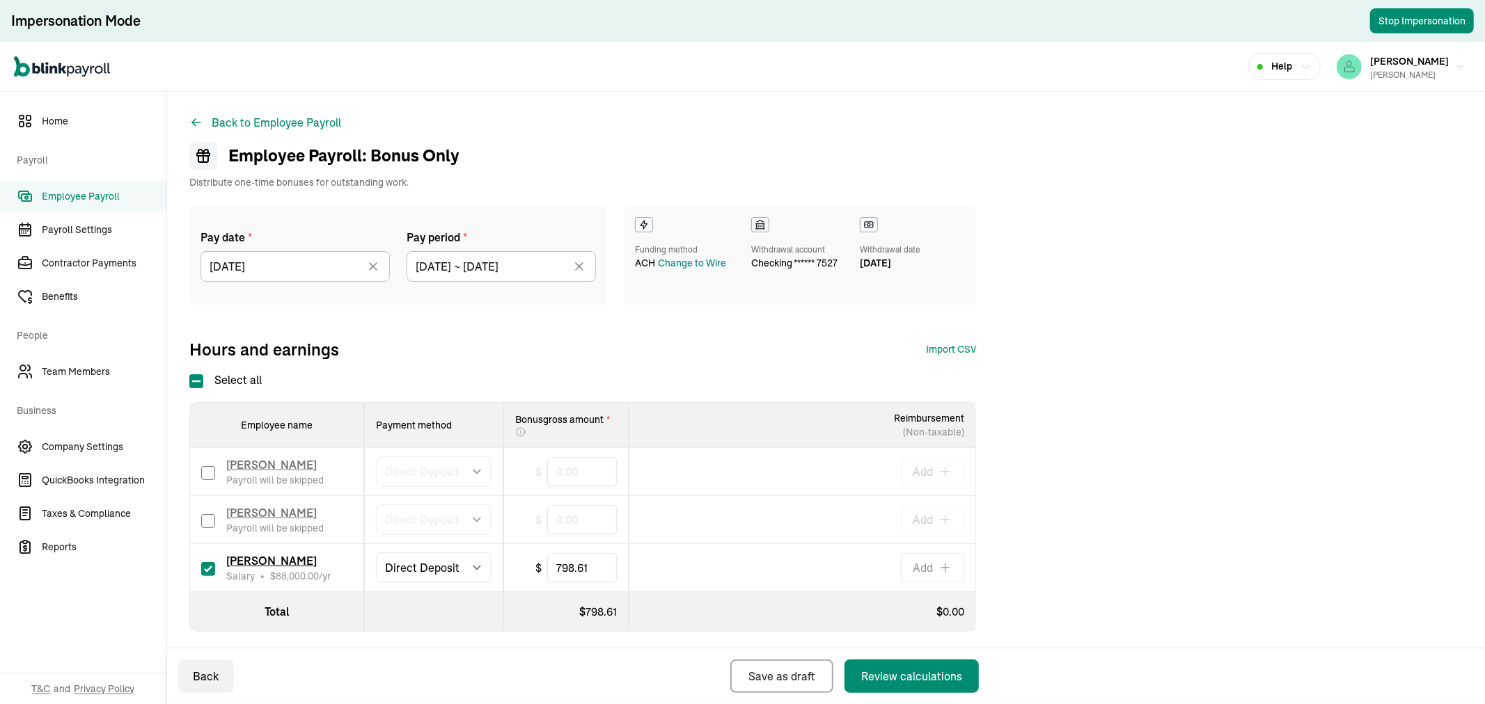
type input "[DATE] ~ [DATE]"
click at [876, 674] on div "Review calculations" at bounding box center [911, 676] width 101 height 17
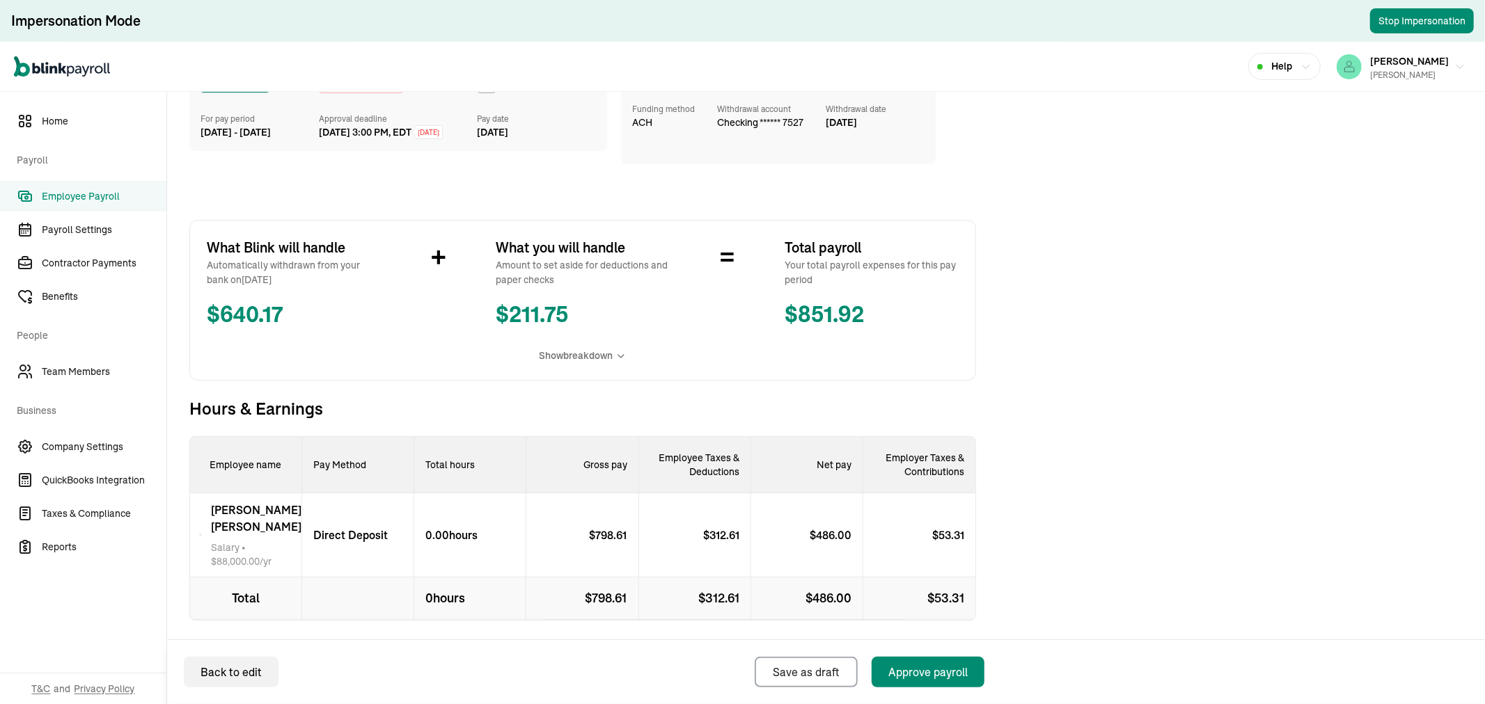
scroll to position [155, 0]
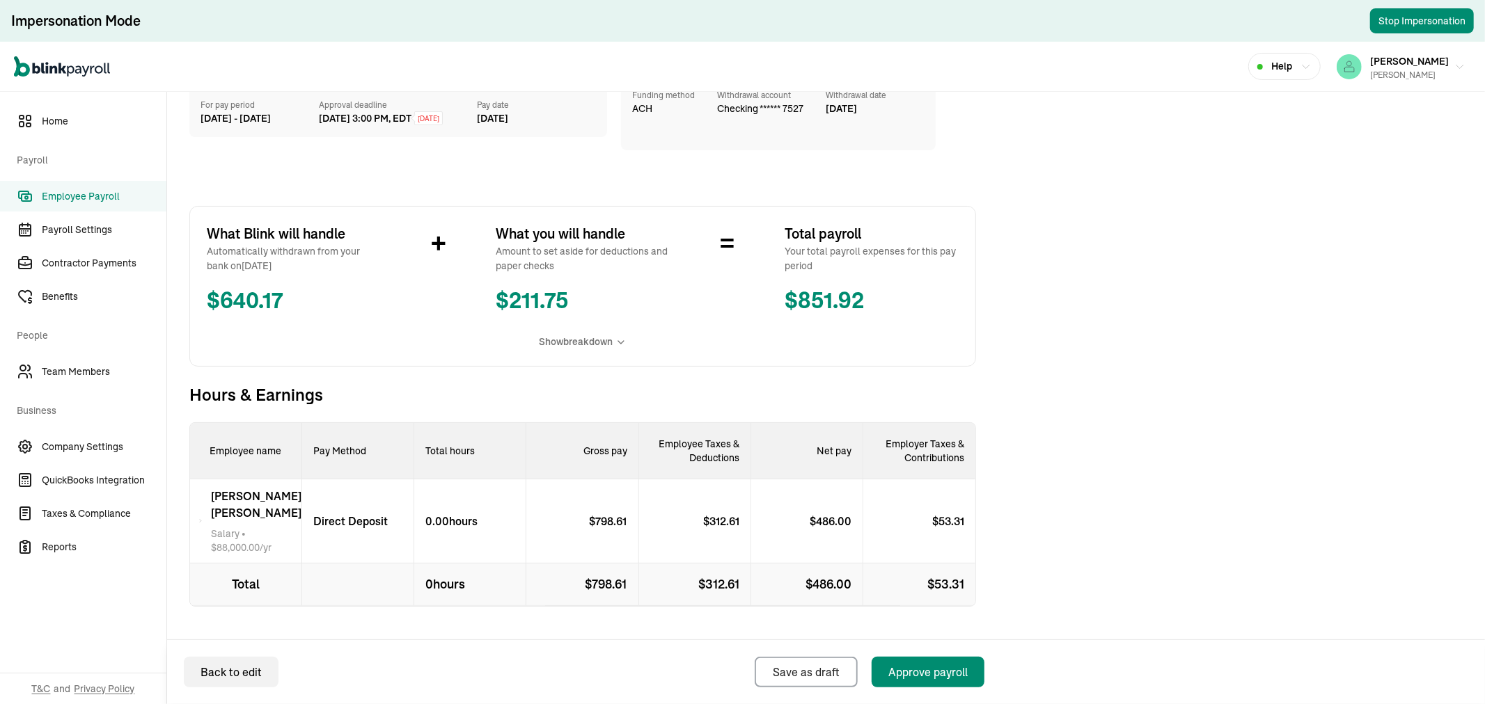
click at [583, 329] on div "What Blink will handle Automatically withdrawn from your bank on [DATE] $ 640.1…" at bounding box center [582, 286] width 786 height 161
click at [583, 337] on span "Show breakdown" at bounding box center [576, 342] width 74 height 15
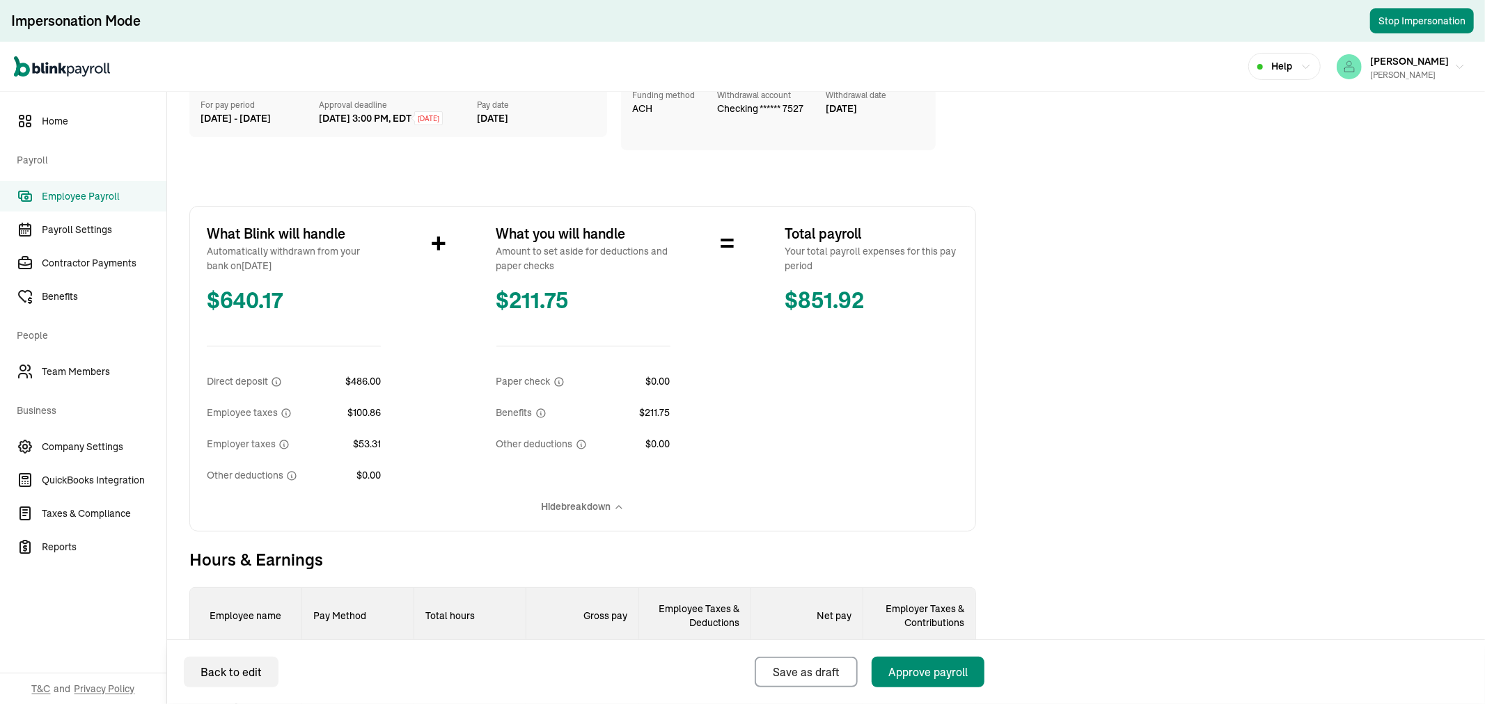
click at [580, 503] on span "Hide breakdown" at bounding box center [576, 507] width 70 height 15
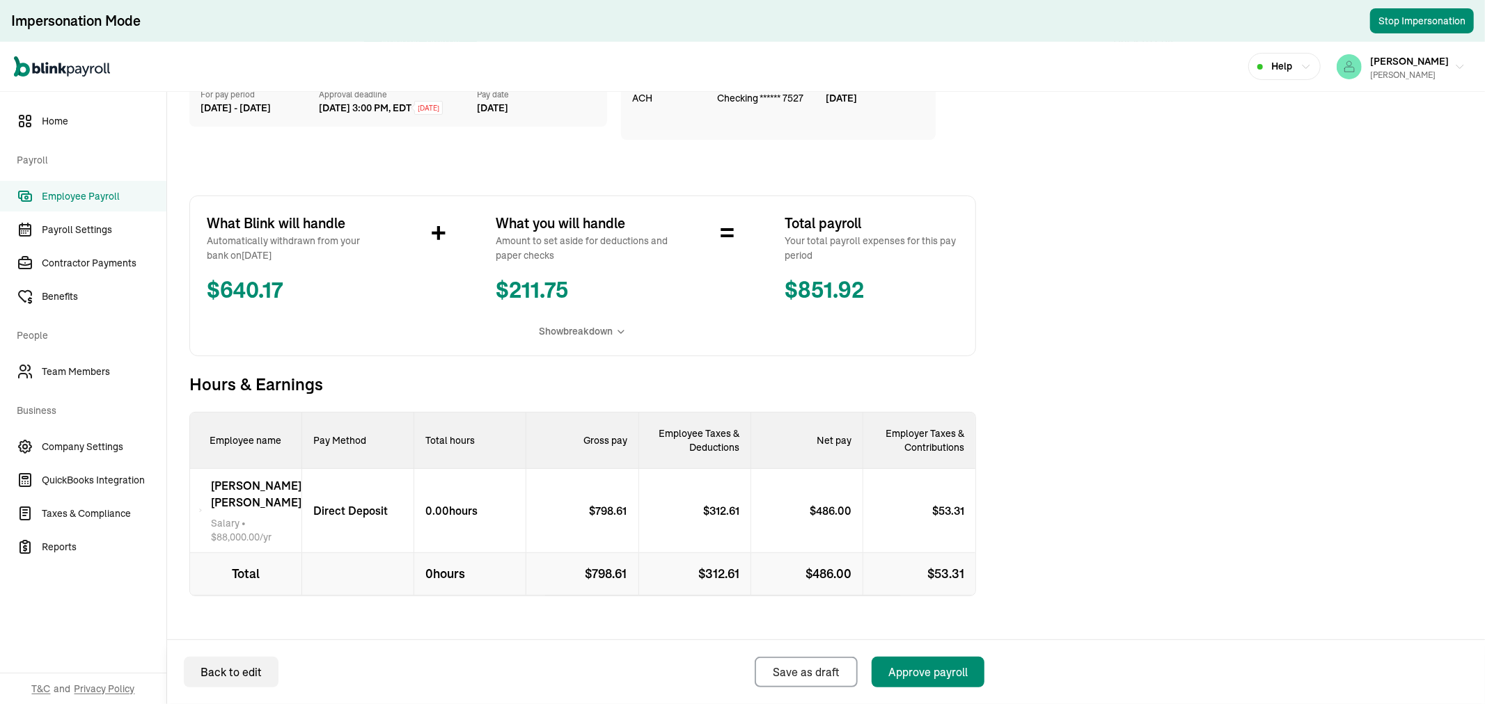
scroll to position [168, 0]
